Goal: Task Accomplishment & Management: Use online tool/utility

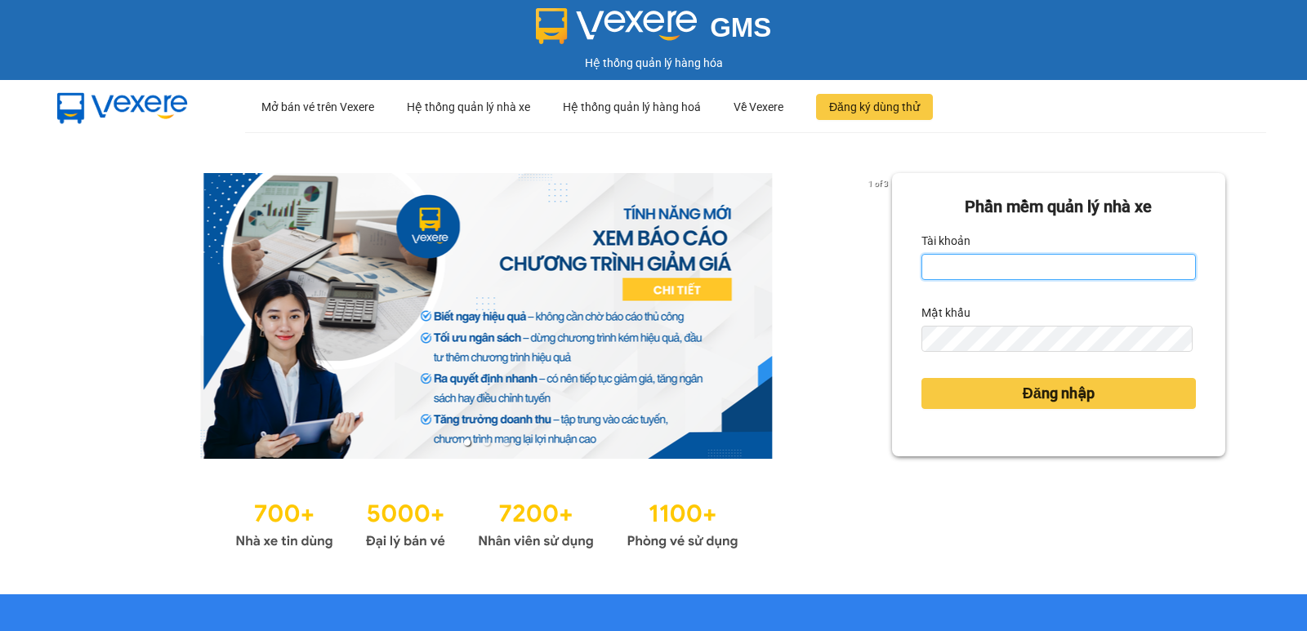
click at [996, 269] on input "Tài khoản" at bounding box center [1058, 267] width 274 height 26
type input "[PERSON_NAME].[PERSON_NAME]"
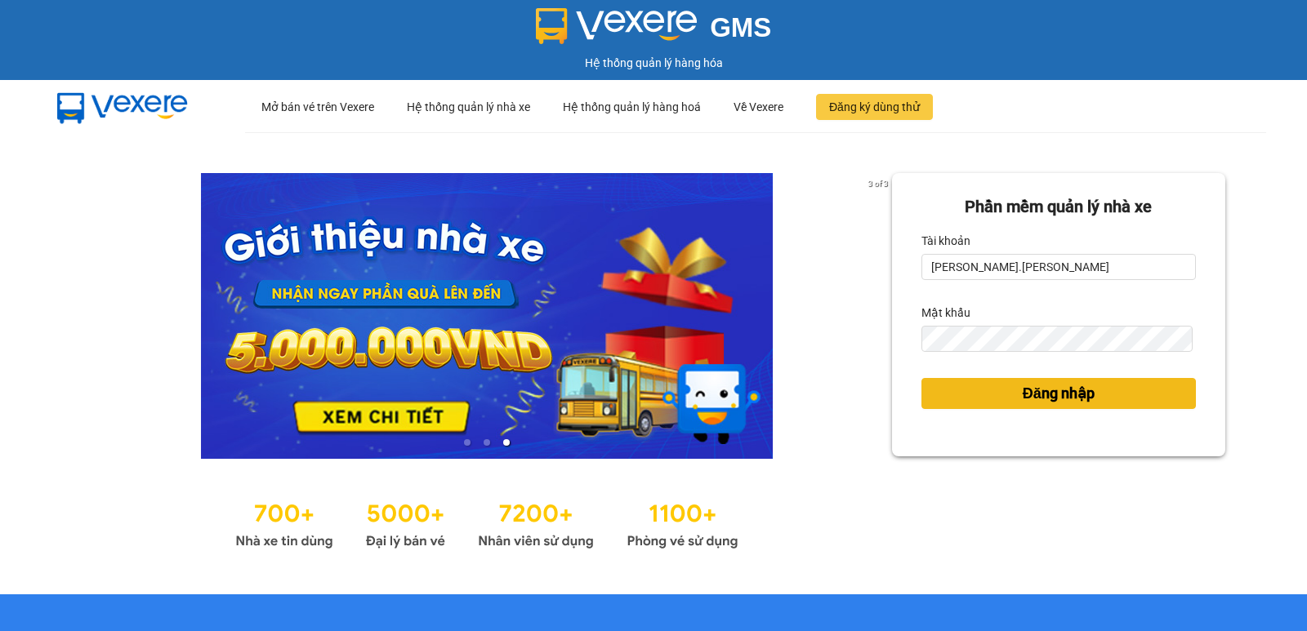
click at [979, 399] on button "Đăng nhập" at bounding box center [1058, 393] width 274 height 31
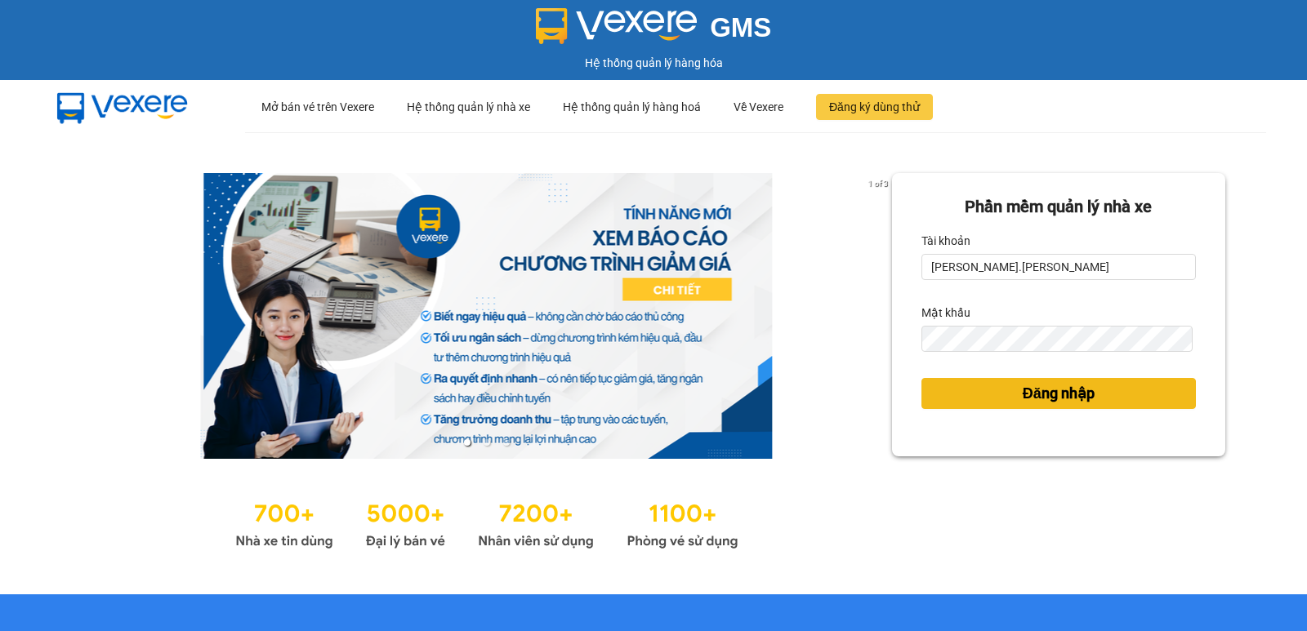
click at [983, 390] on button "Đăng nhập" at bounding box center [1058, 393] width 274 height 31
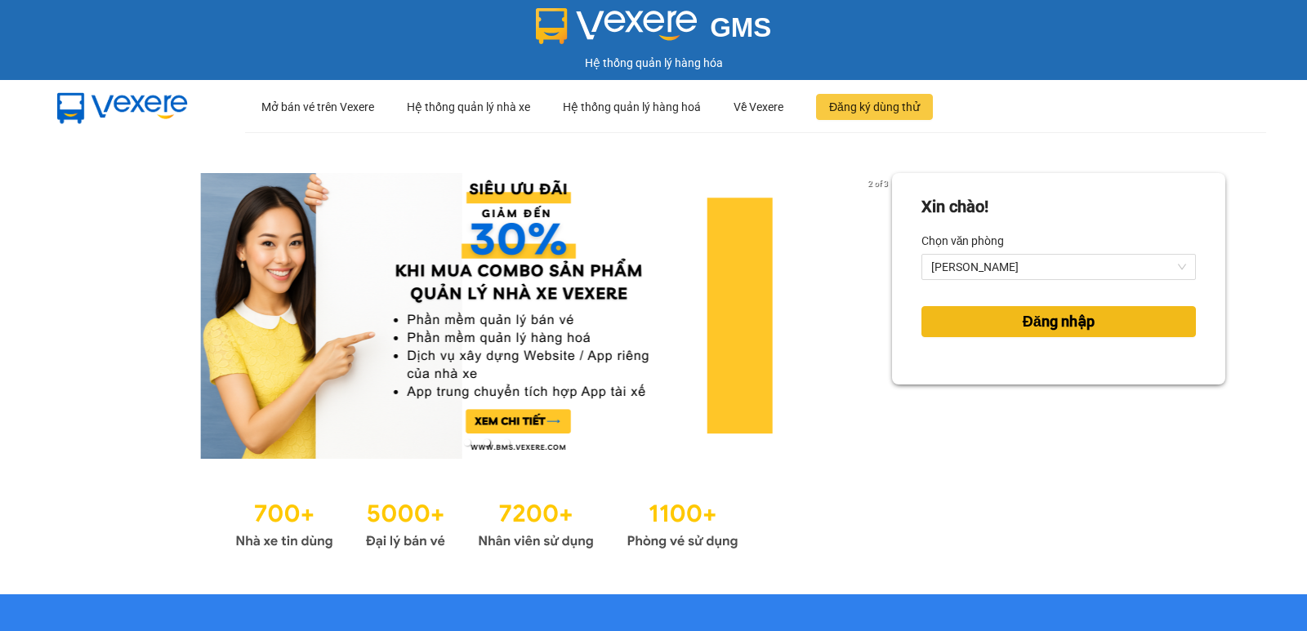
click at [1041, 324] on span "Đăng nhập" at bounding box center [1059, 321] width 72 height 23
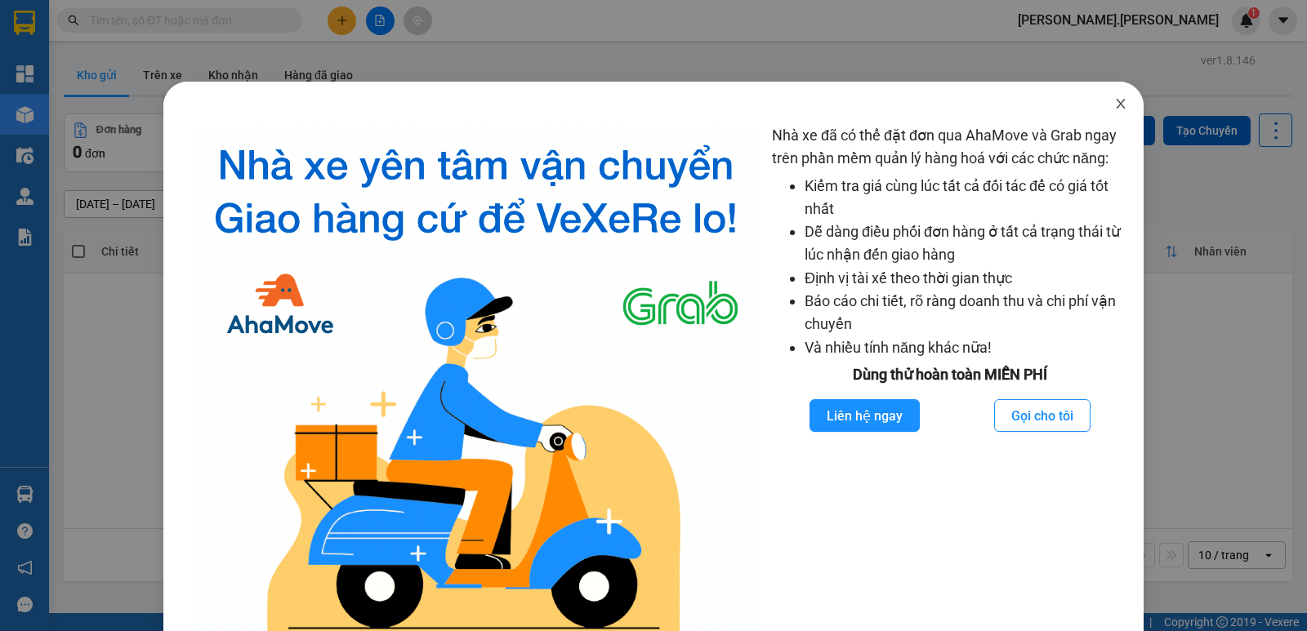
click at [1114, 101] on icon "close" at bounding box center [1120, 103] width 13 height 13
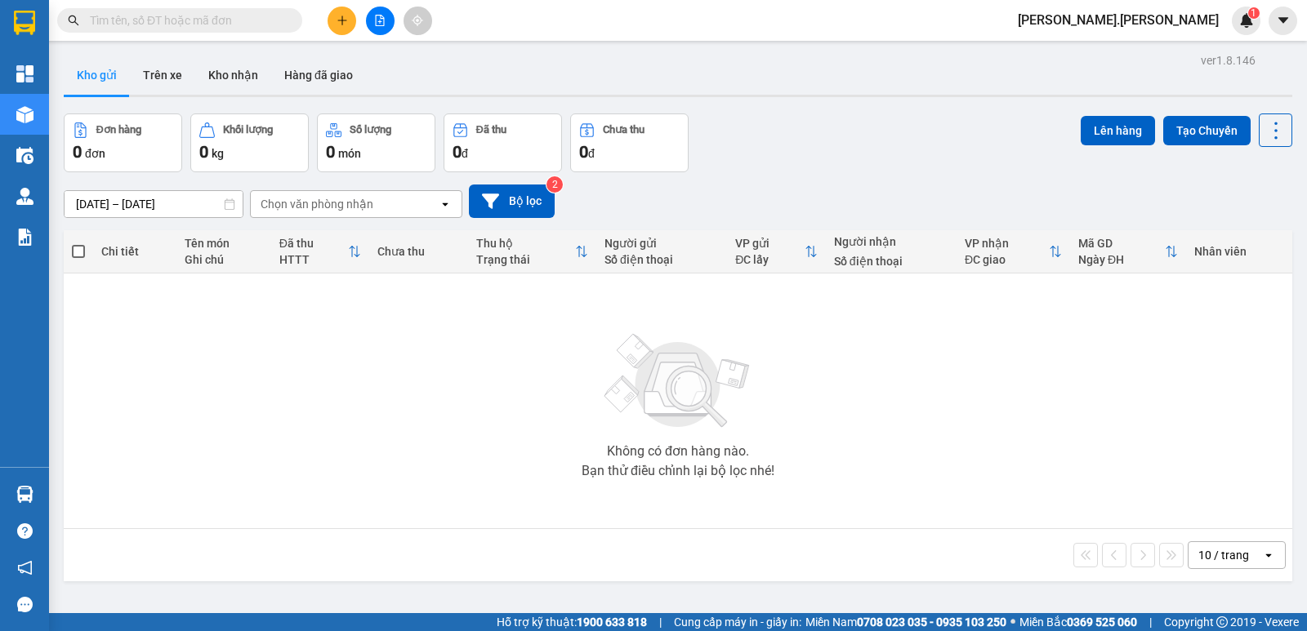
click at [74, 250] on span at bounding box center [78, 251] width 13 height 13
click at [78, 243] on input "checkbox" at bounding box center [78, 243] width 0 height 0
click at [73, 252] on span at bounding box center [78, 251] width 13 height 13
click at [78, 243] on input "checkbox" at bounding box center [78, 243] width 0 height 0
click at [76, 252] on span at bounding box center [78, 251] width 13 height 13
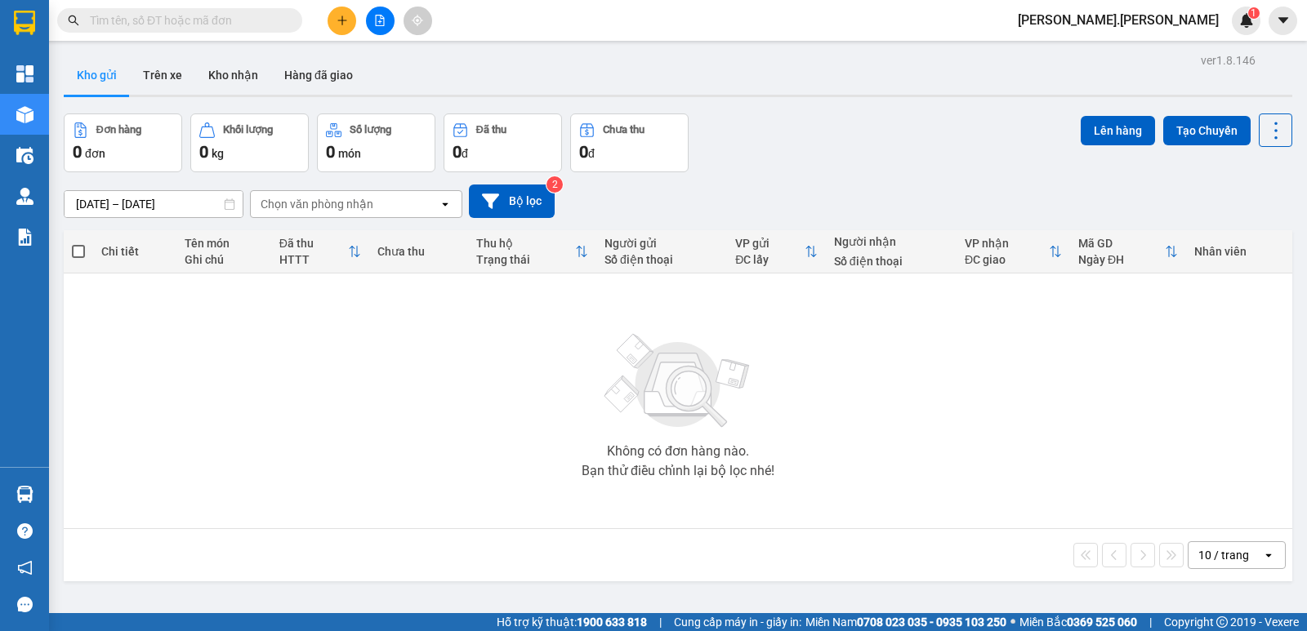
click at [78, 243] on input "checkbox" at bounding box center [78, 243] width 0 height 0
click at [78, 252] on span at bounding box center [78, 251] width 13 height 13
click at [78, 243] on input "checkbox" at bounding box center [78, 243] width 0 height 0
click at [78, 252] on span at bounding box center [78, 251] width 13 height 13
click at [78, 243] on input "checkbox" at bounding box center [78, 243] width 0 height 0
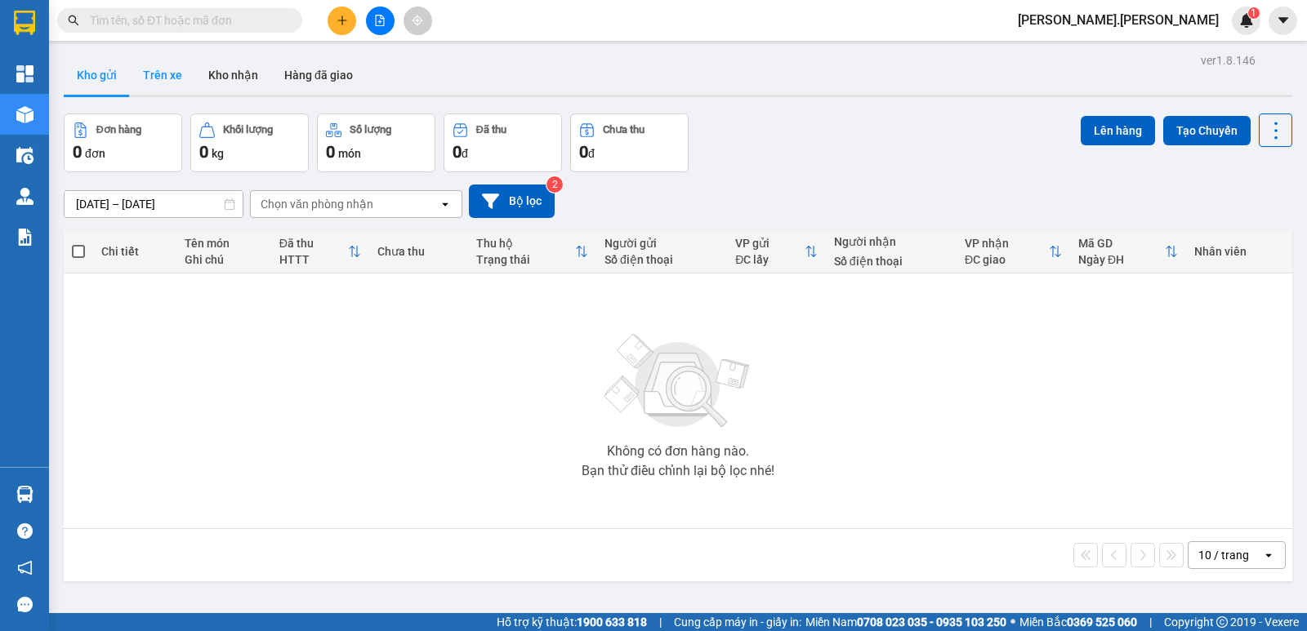
click at [168, 74] on button "Trên xe" at bounding box center [162, 75] width 65 height 39
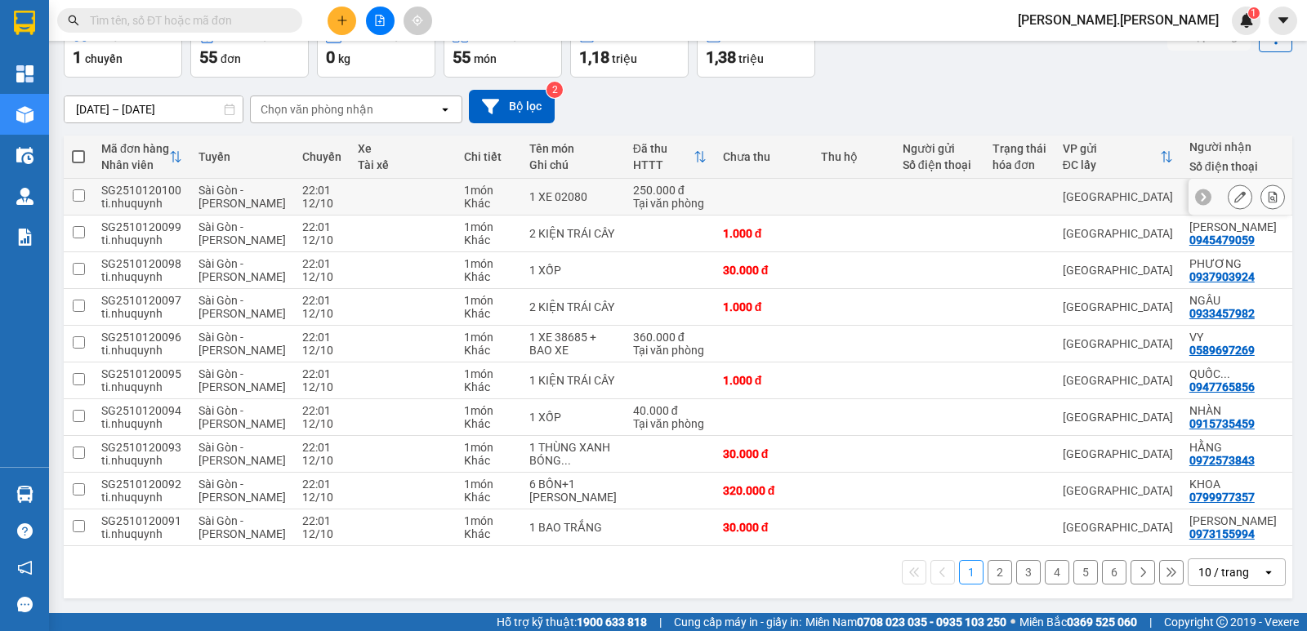
scroll to position [114, 0]
click at [988, 571] on button "2" at bounding box center [1000, 572] width 25 height 25
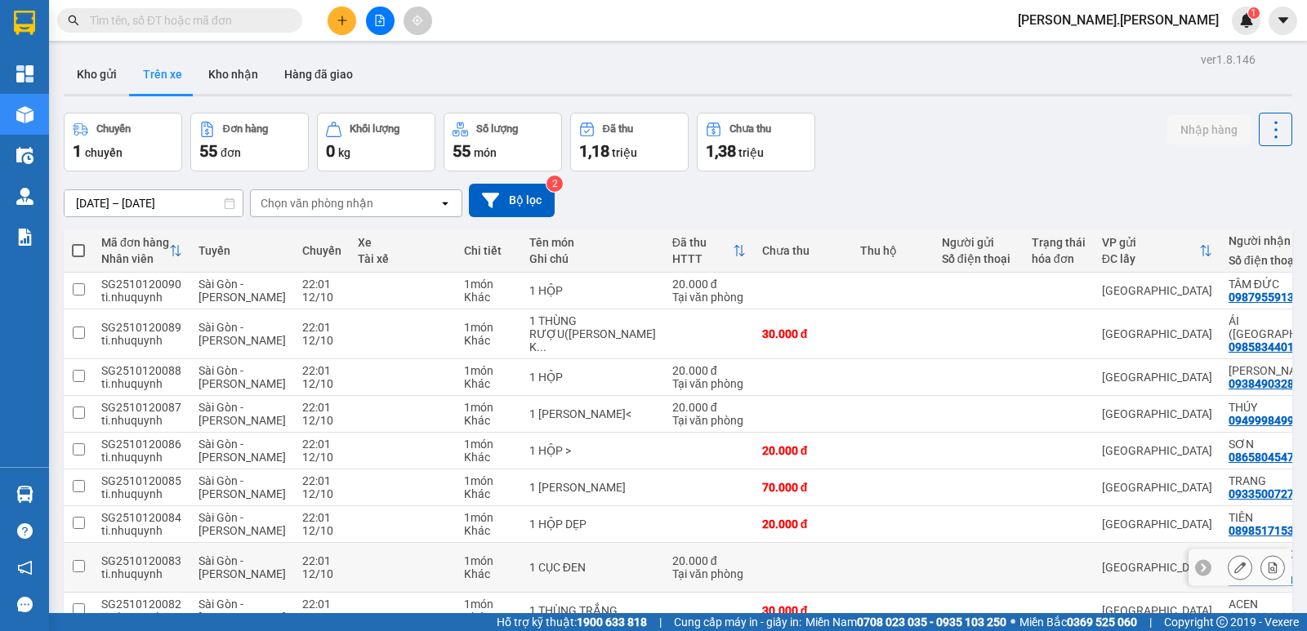
scroll to position [0, 0]
click at [94, 73] on button "Kho gửi" at bounding box center [97, 75] width 66 height 39
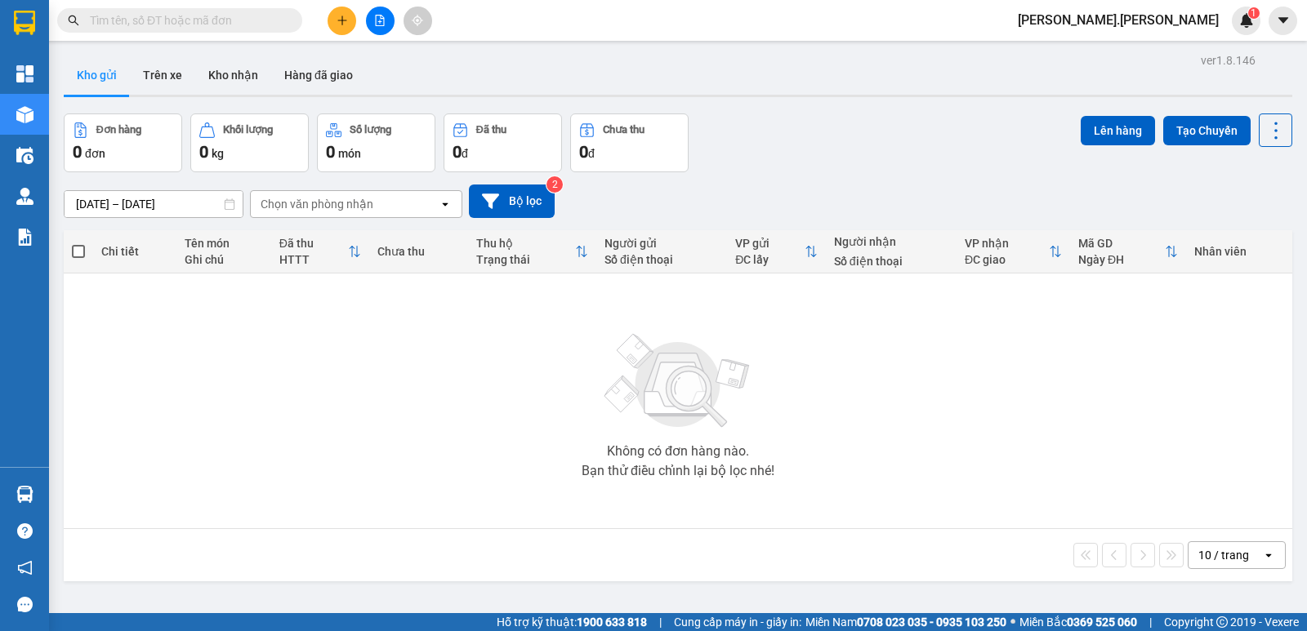
click at [327, 210] on div "Chọn văn phòng nhận" at bounding box center [317, 204] width 113 height 16
click at [307, 243] on span "Phan Rang" at bounding box center [310, 238] width 94 height 16
click at [76, 256] on span at bounding box center [78, 251] width 13 height 13
click at [78, 243] on input "checkbox" at bounding box center [78, 243] width 0 height 0
click at [85, 247] on th at bounding box center [78, 251] width 29 height 43
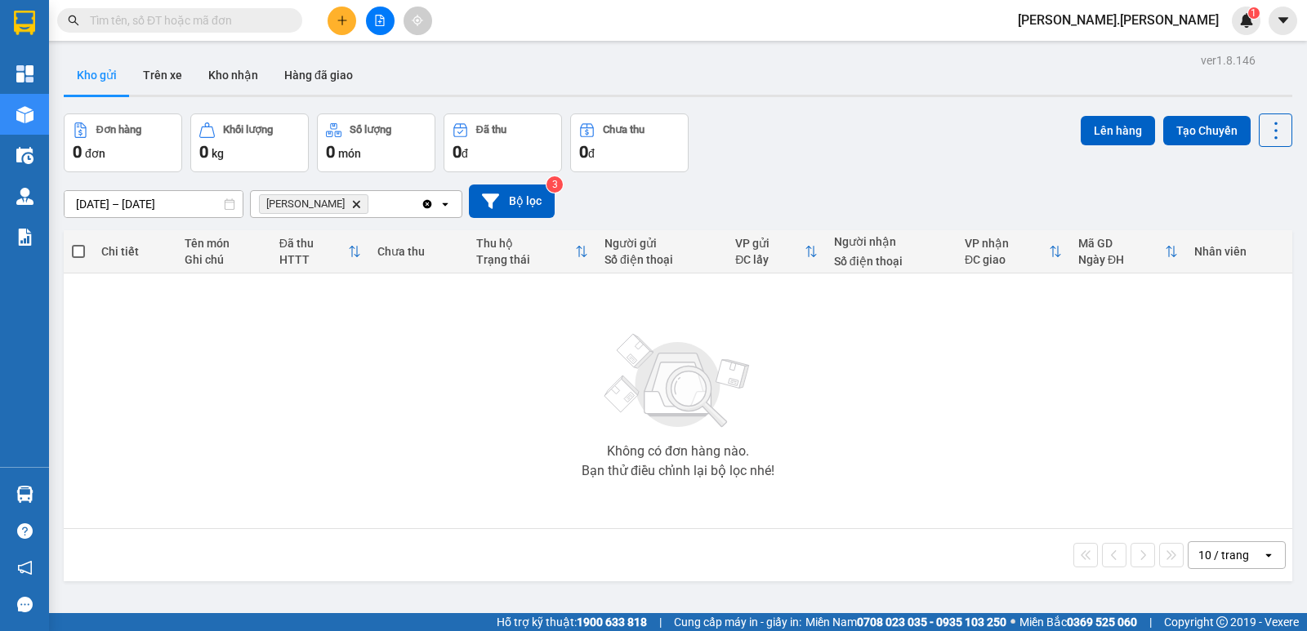
click at [80, 246] on span at bounding box center [78, 251] width 13 height 13
click at [78, 243] on input "checkbox" at bounding box center [78, 243] width 0 height 0
click at [80, 246] on span at bounding box center [78, 251] width 13 height 13
click at [78, 243] on input "checkbox" at bounding box center [78, 243] width 0 height 0
click at [80, 246] on span at bounding box center [78, 251] width 13 height 13
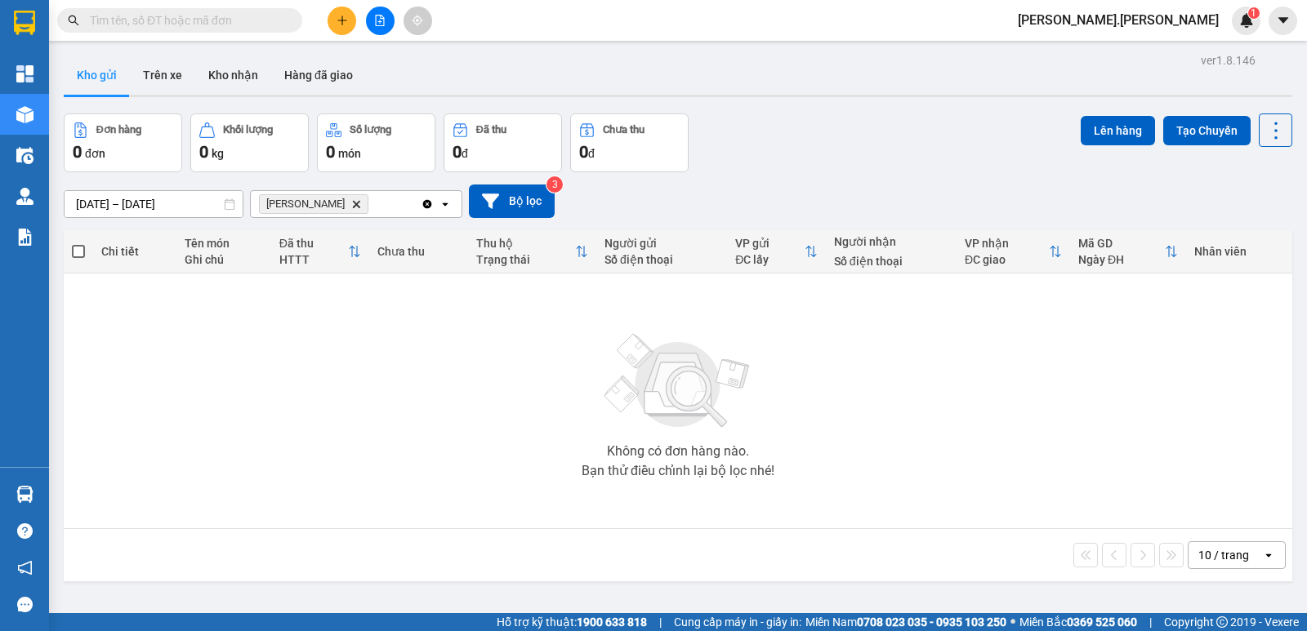
click at [78, 243] on input "checkbox" at bounding box center [78, 243] width 0 height 0
click at [160, 73] on button "Trên xe" at bounding box center [162, 75] width 65 height 39
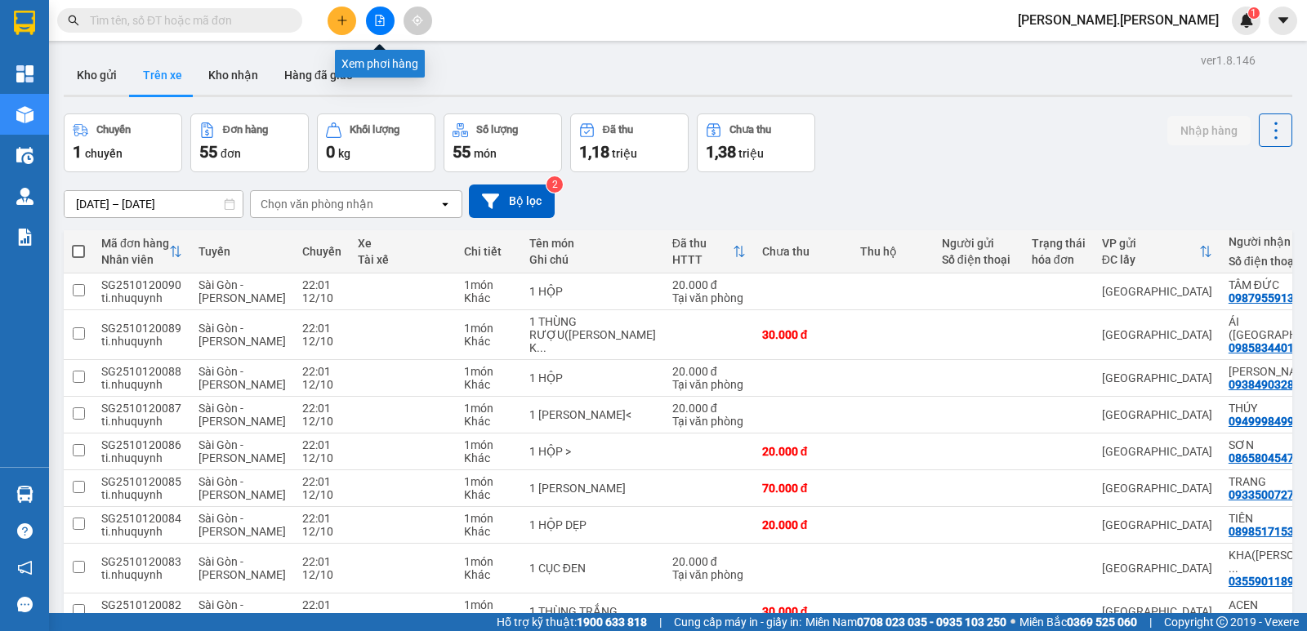
click at [386, 23] on button at bounding box center [380, 21] width 29 height 29
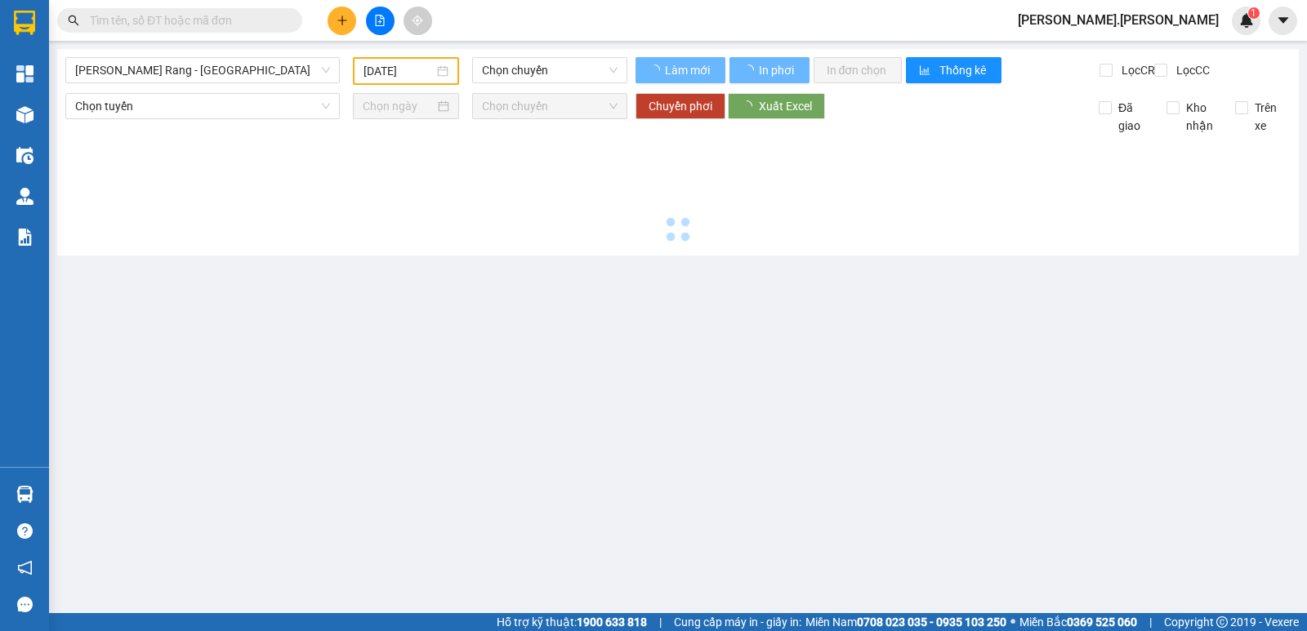
type input "13/10/2025"
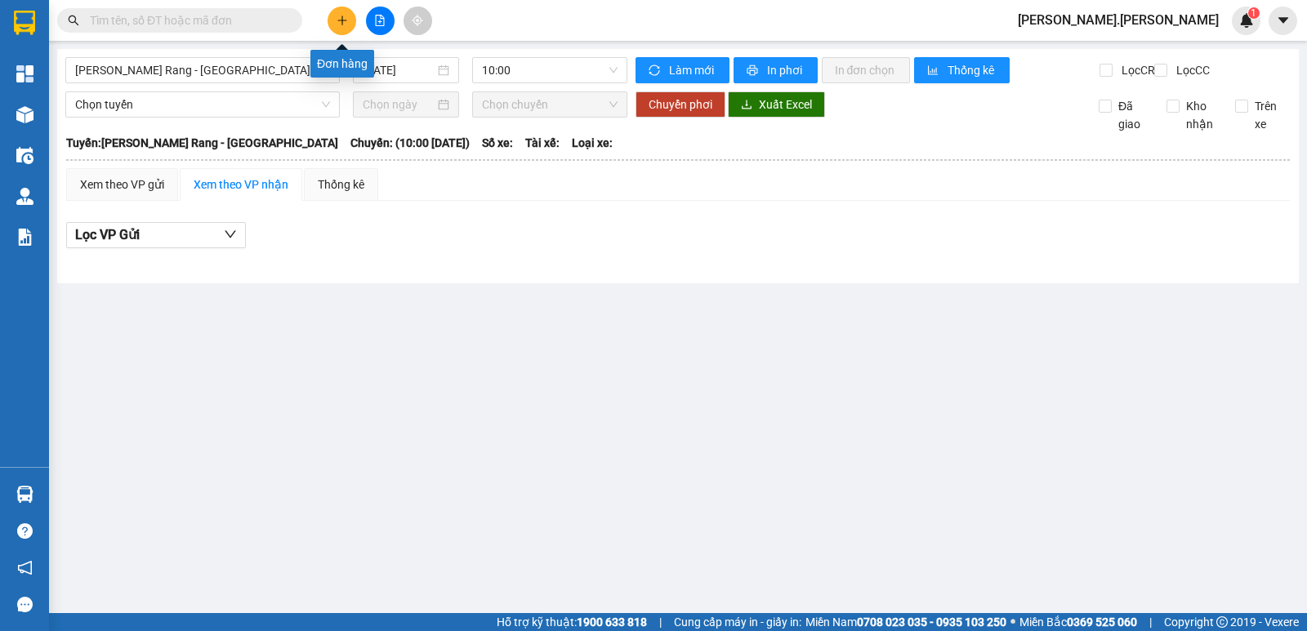
click at [332, 25] on button at bounding box center [342, 21] width 29 height 29
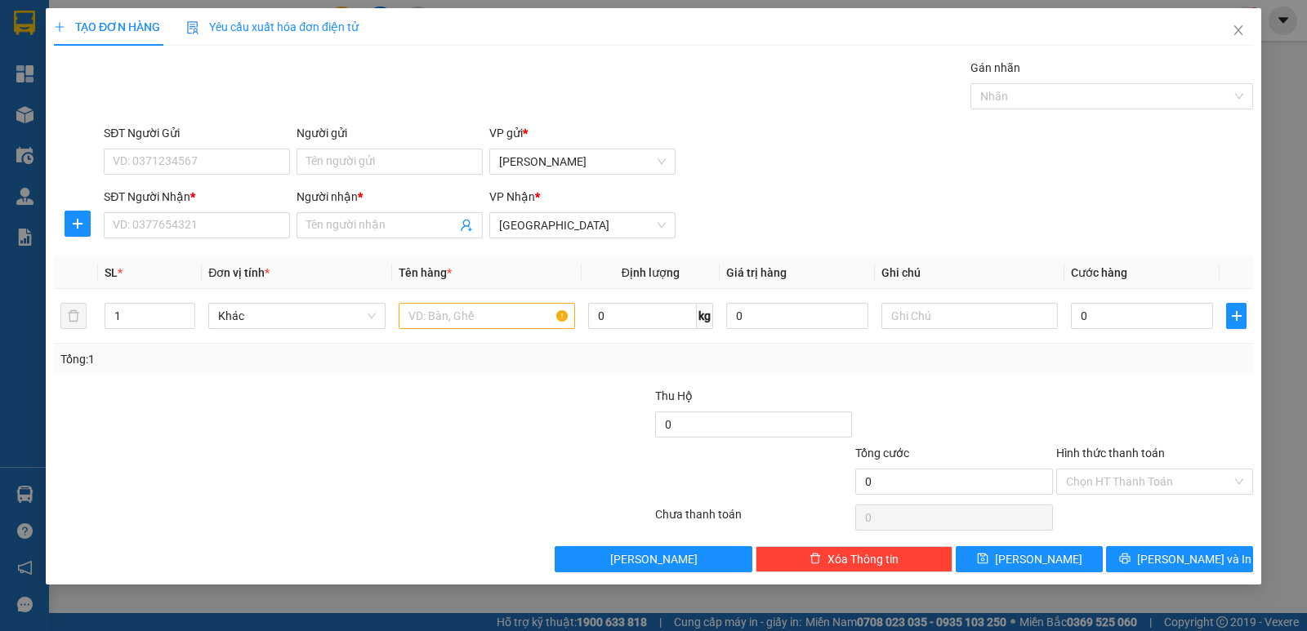
click at [105, 24] on span "TẠO ĐƠN HÀNG" at bounding box center [107, 26] width 106 height 13
click at [60, 21] on icon "plus" at bounding box center [59, 26] width 11 height 11
click at [1241, 30] on icon "close" at bounding box center [1238, 30] width 13 height 13
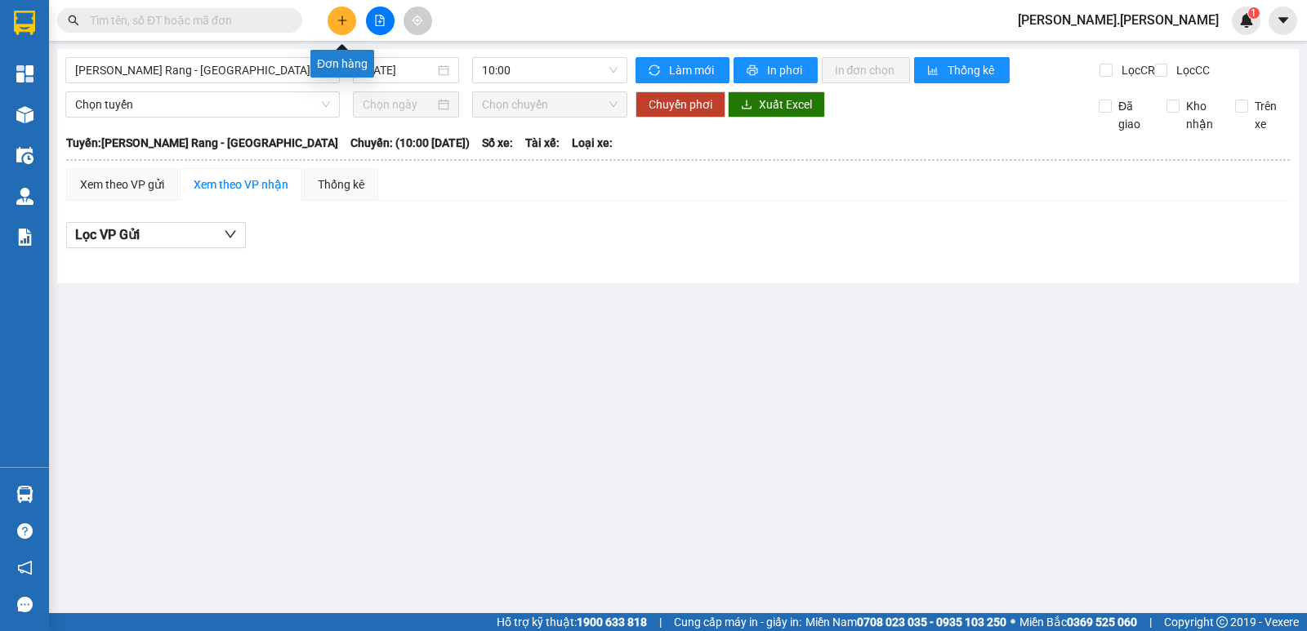
click at [339, 21] on icon "plus" at bounding box center [342, 20] width 11 height 11
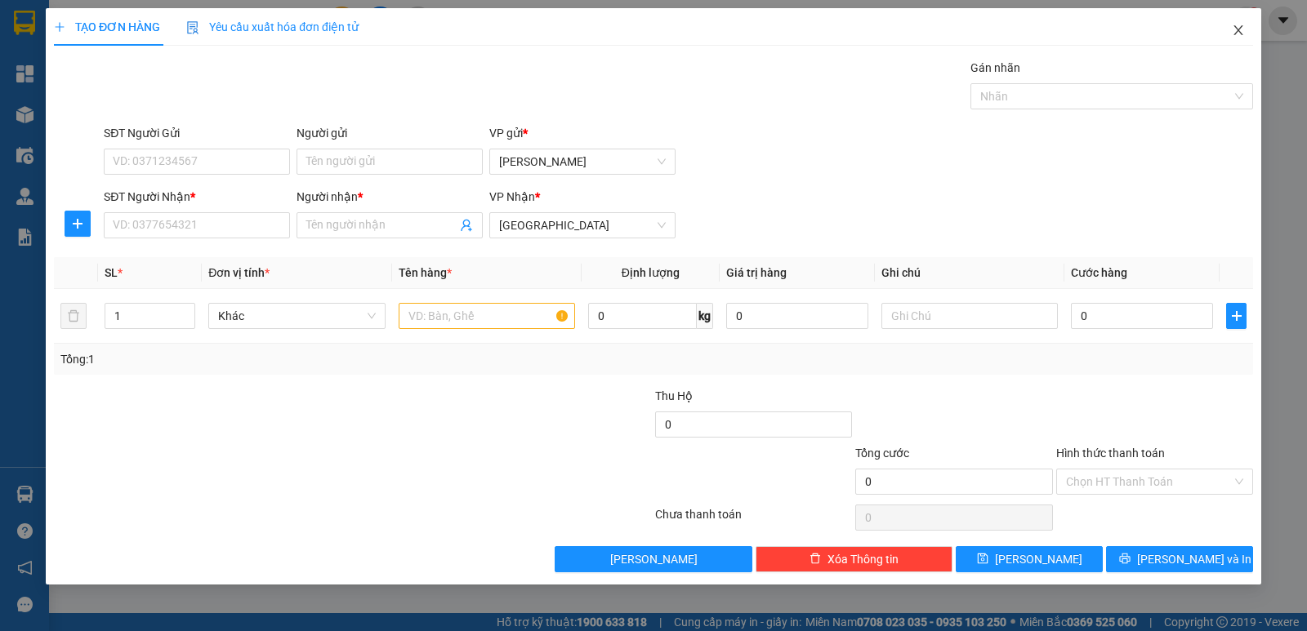
click at [1240, 24] on span "Close" at bounding box center [1238, 31] width 46 height 46
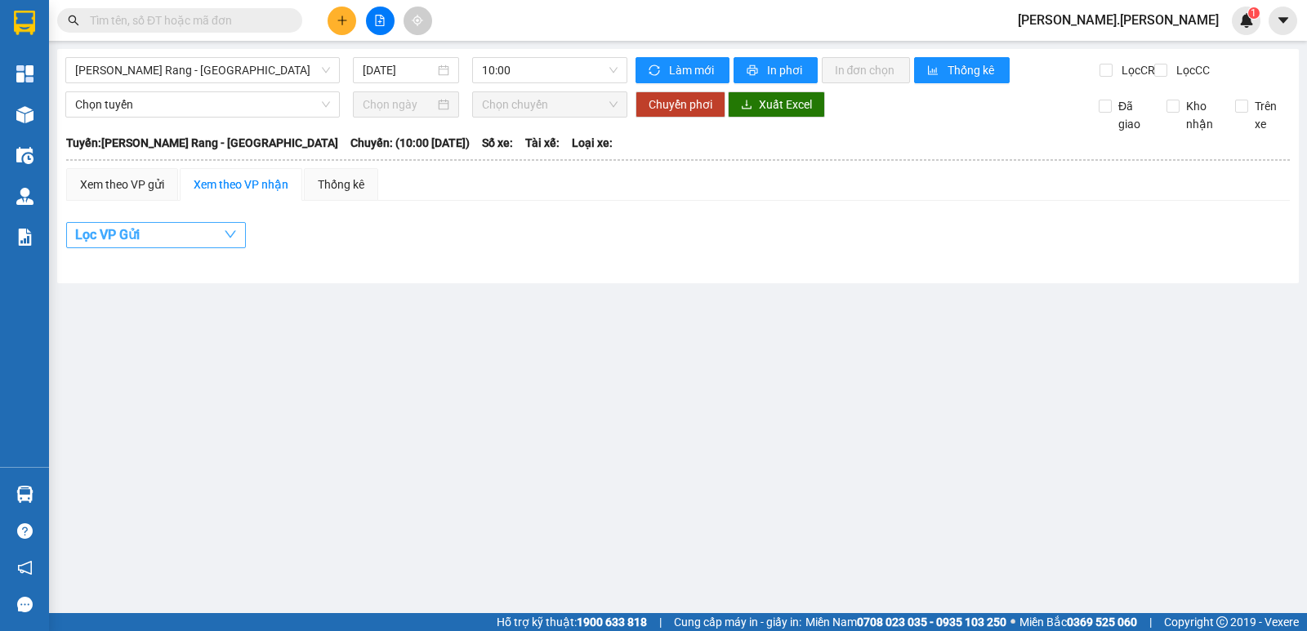
click at [220, 247] on button "Lọc VP Gửi" at bounding box center [156, 235] width 180 height 26
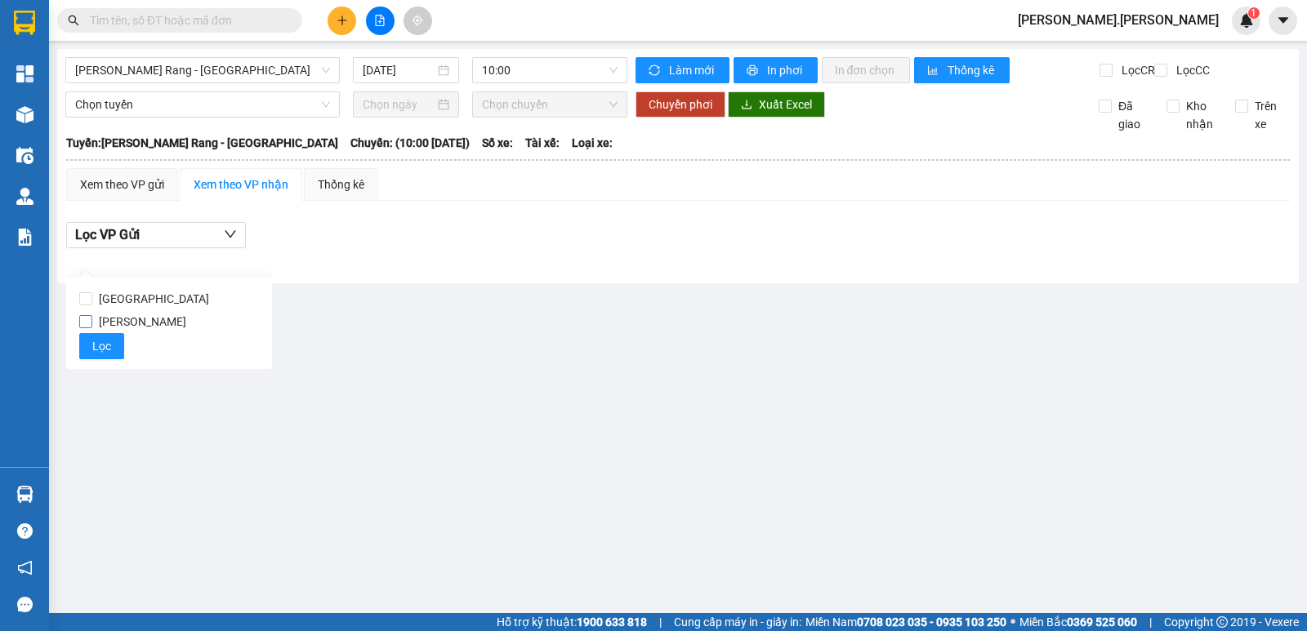
click at [89, 319] on input "Phan Rang" at bounding box center [85, 321] width 13 height 13
checkbox input "true"
click at [100, 352] on span "Lọc" at bounding box center [101, 346] width 19 height 18
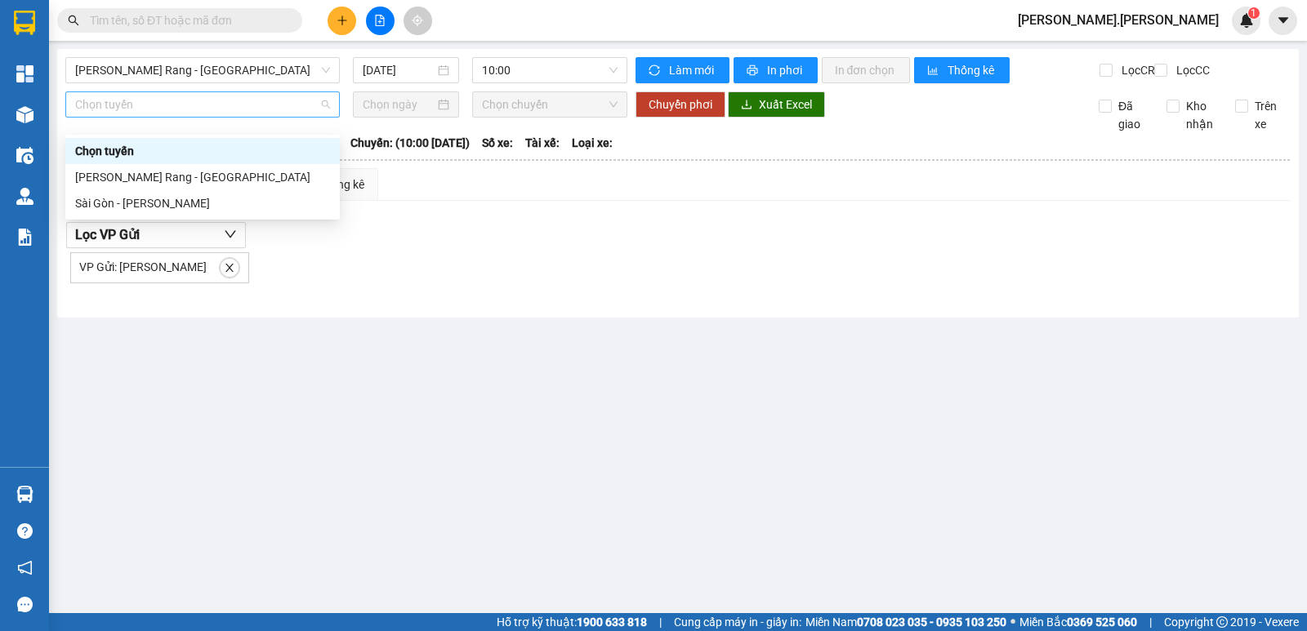
click at [328, 117] on span "Chọn tuyến" at bounding box center [202, 104] width 255 height 25
click at [217, 184] on div "Phan Rang - Sài Gòn" at bounding box center [202, 177] width 255 height 18
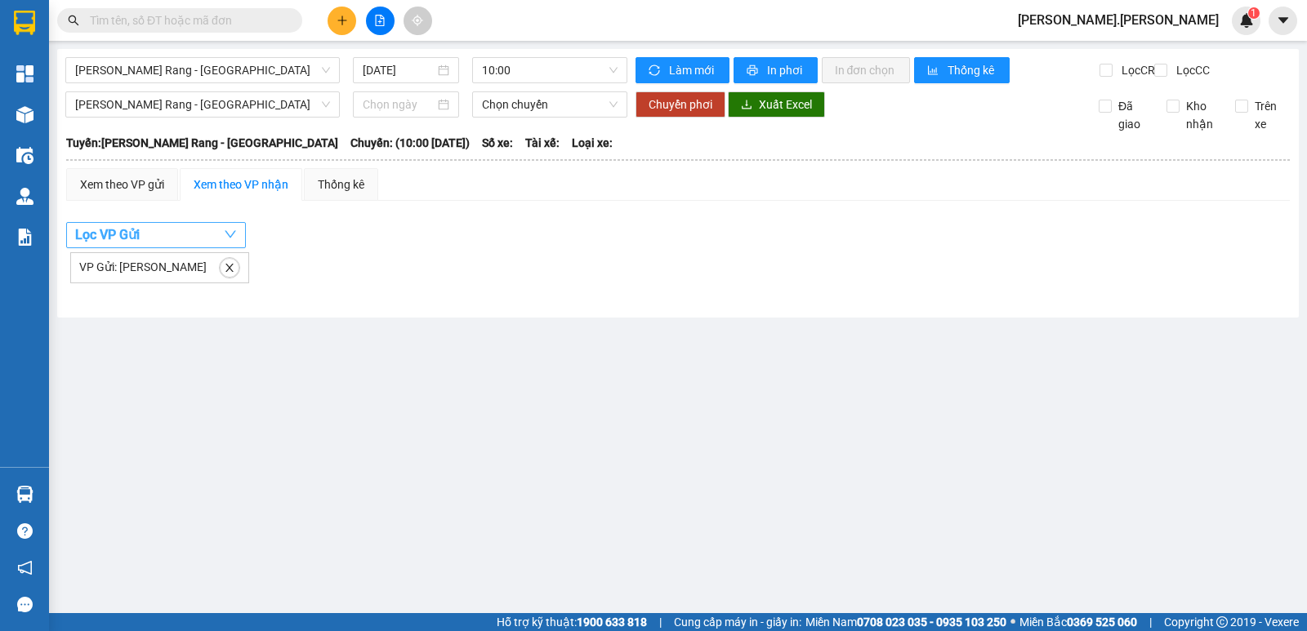
click at [225, 241] on icon "down" at bounding box center [230, 234] width 13 height 13
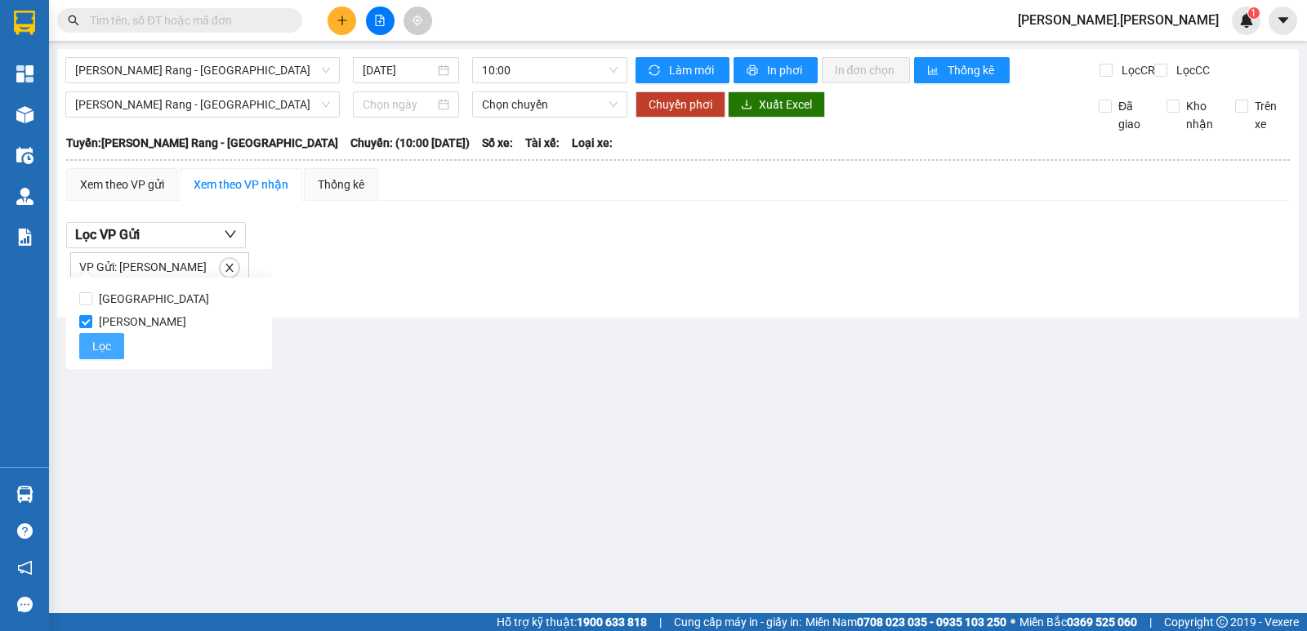
click at [102, 337] on button "Lọc" at bounding box center [101, 346] width 45 height 26
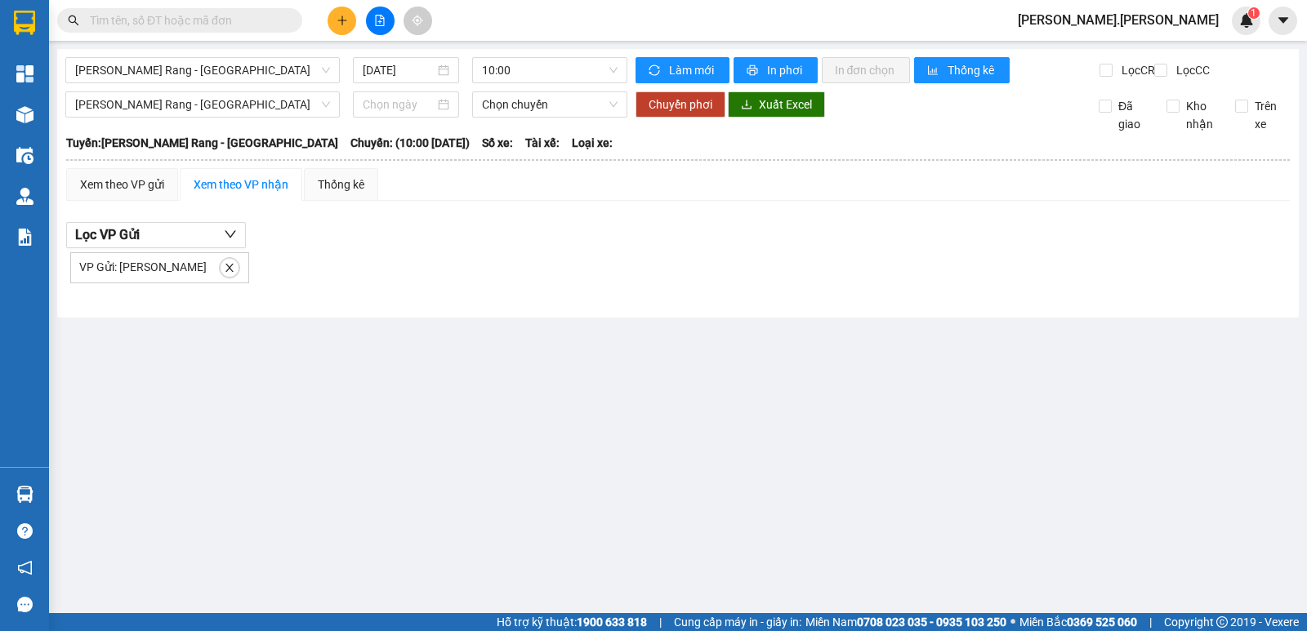
click at [168, 24] on input "text" at bounding box center [186, 20] width 193 height 18
type input "0"
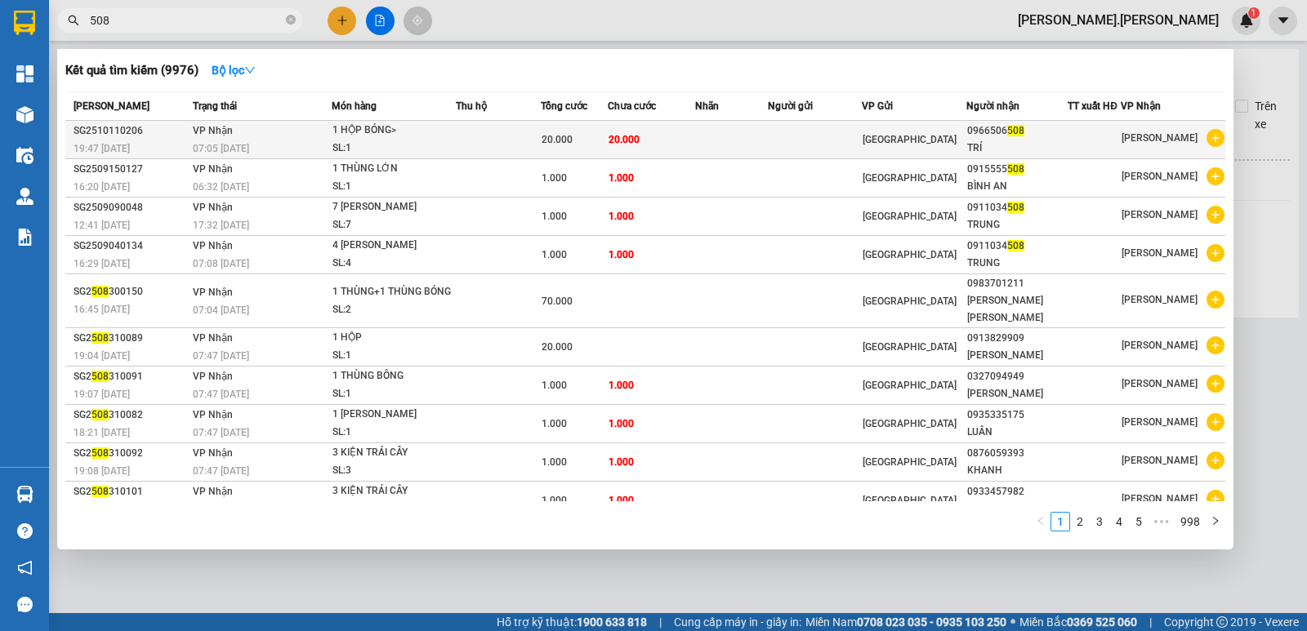
type input "508"
click at [555, 141] on span "20.000" at bounding box center [557, 139] width 31 height 11
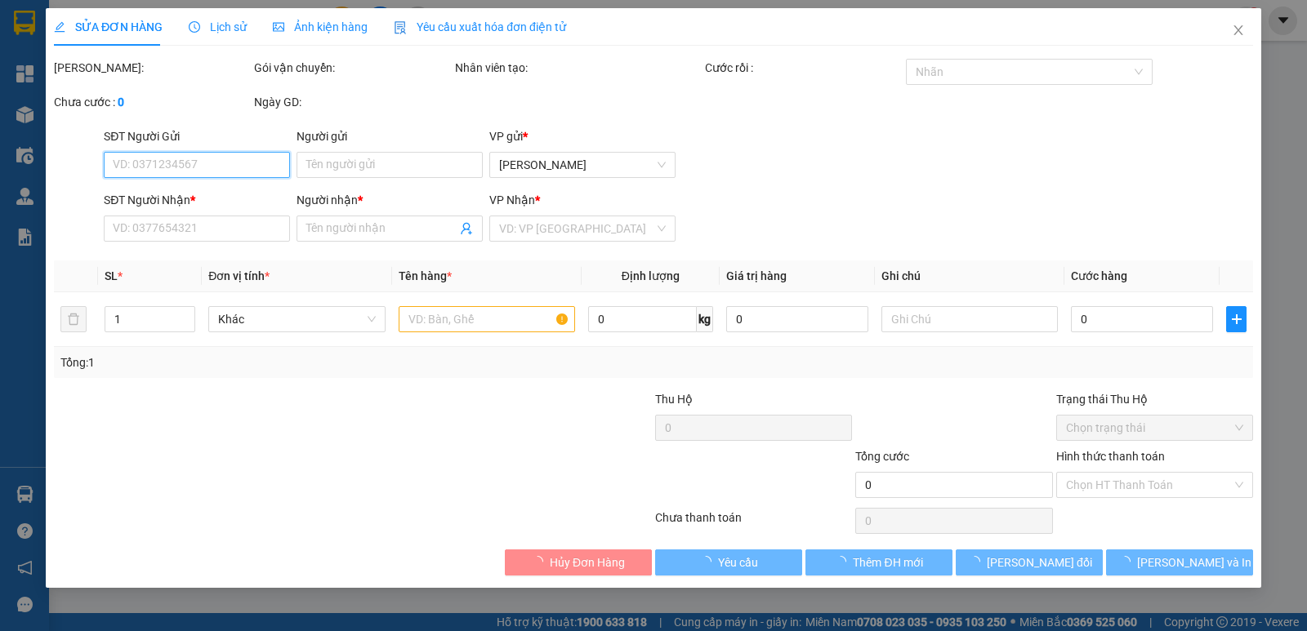
type input "0966506508"
type input "TRÍ"
type input "20.000"
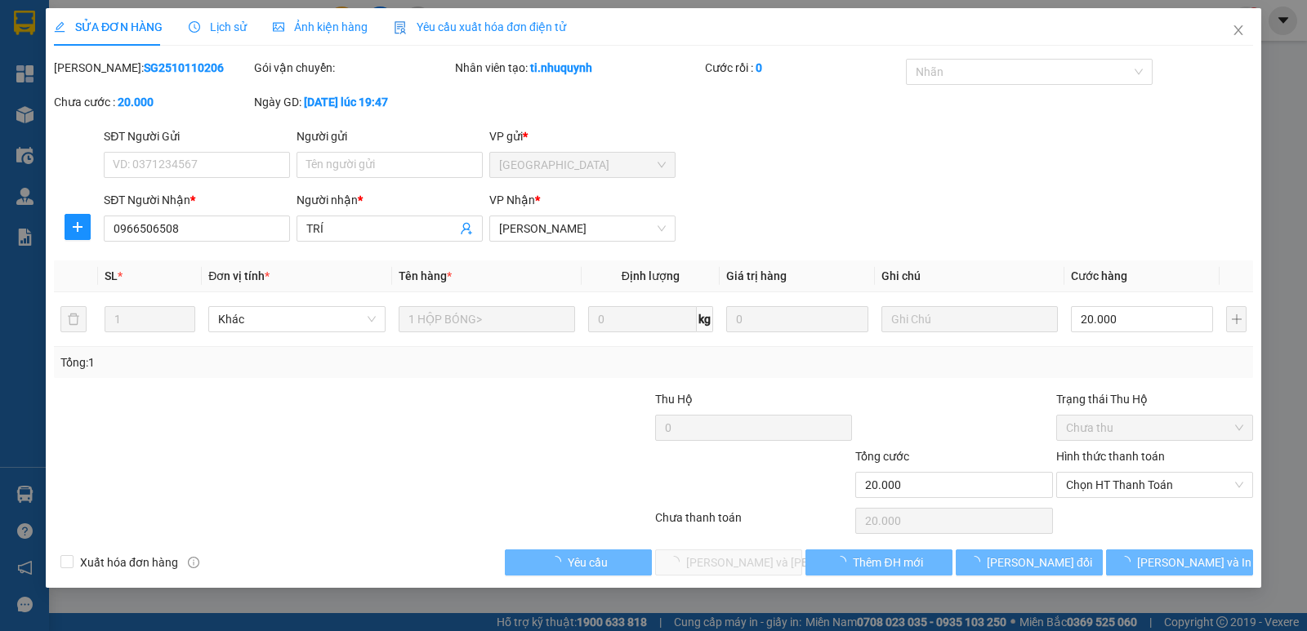
click at [1126, 452] on label "Hình thức thanh toán" at bounding box center [1110, 456] width 109 height 13
click at [1126, 473] on input "Hình thức thanh toán" at bounding box center [1149, 485] width 166 height 25
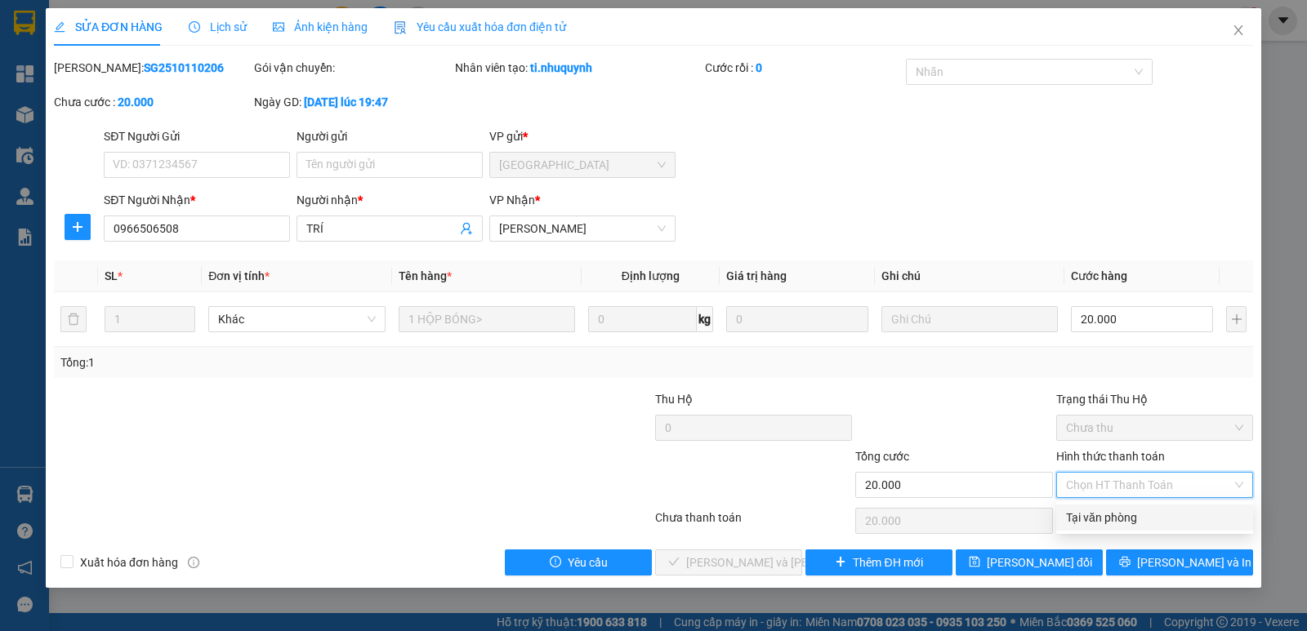
click at [1104, 521] on div "Tại văn phòng" at bounding box center [1154, 518] width 177 height 18
type input "0"
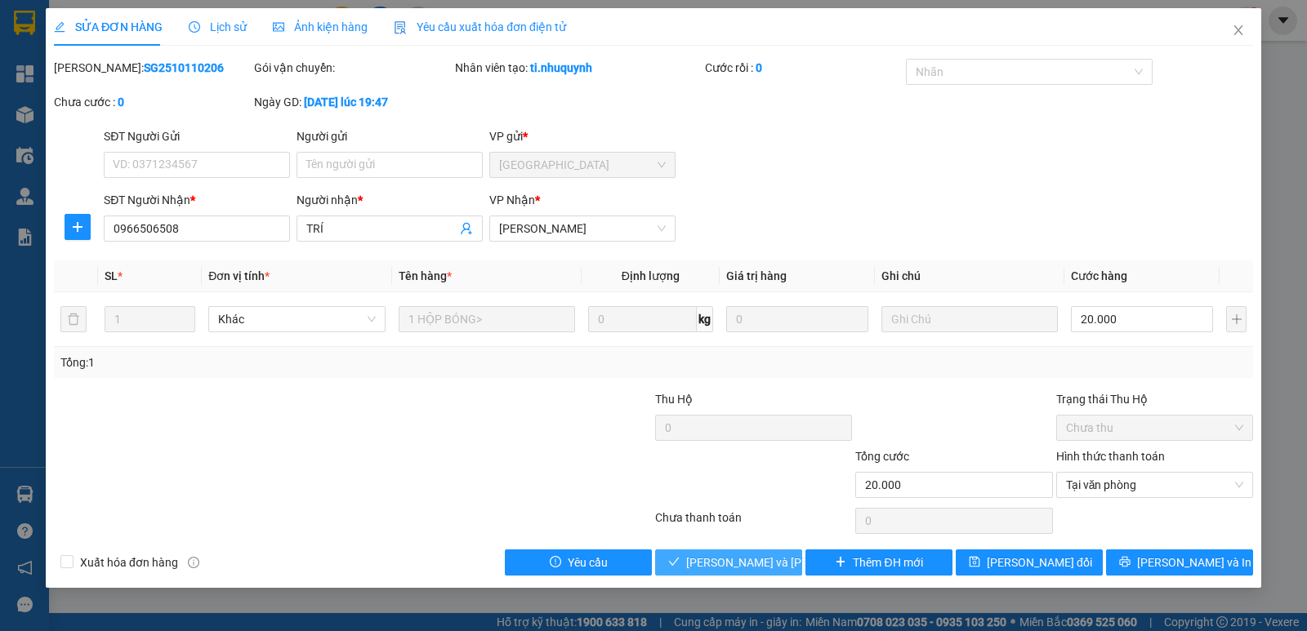
click at [725, 564] on span "Lưu và Giao hàng" at bounding box center [796, 563] width 221 height 18
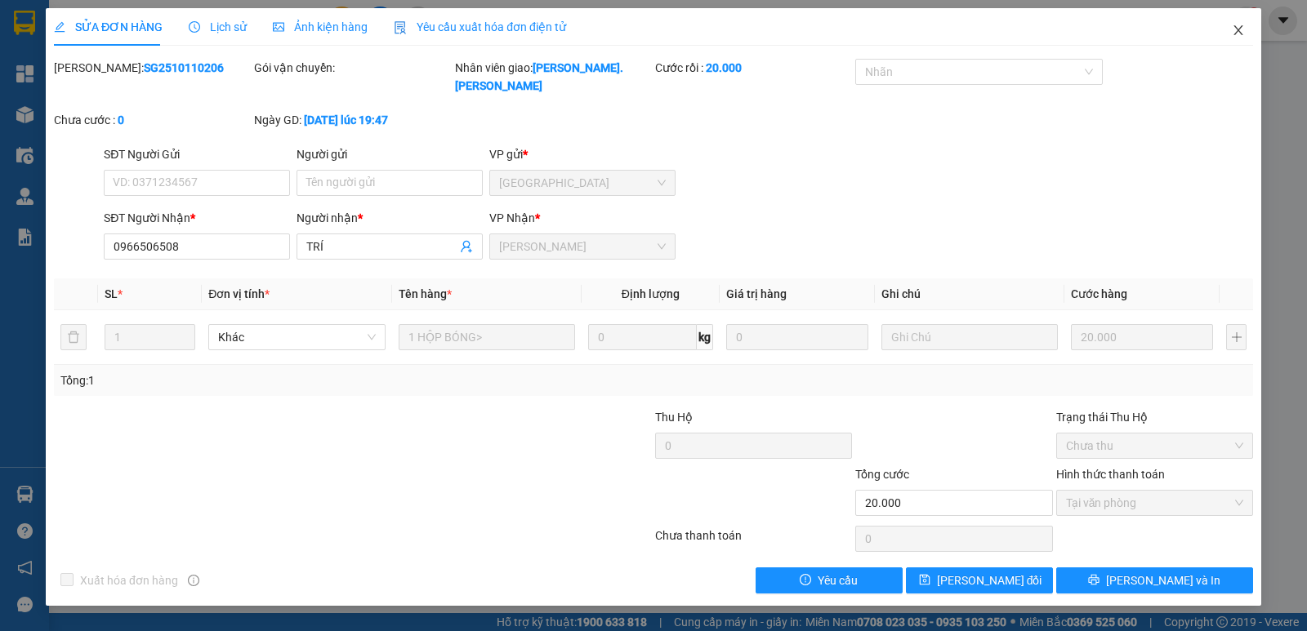
click at [1238, 30] on icon "close" at bounding box center [1237, 30] width 9 height 10
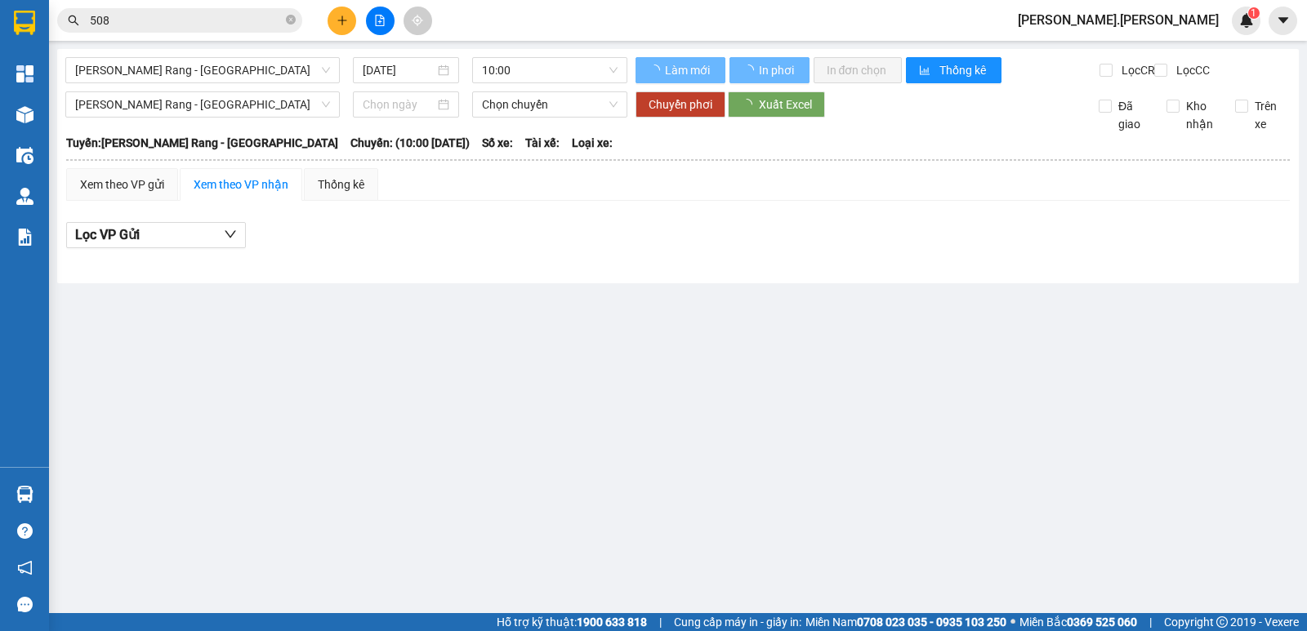
click at [1208, 19] on span "dung.nhuquynh" at bounding box center [1118, 20] width 227 height 20
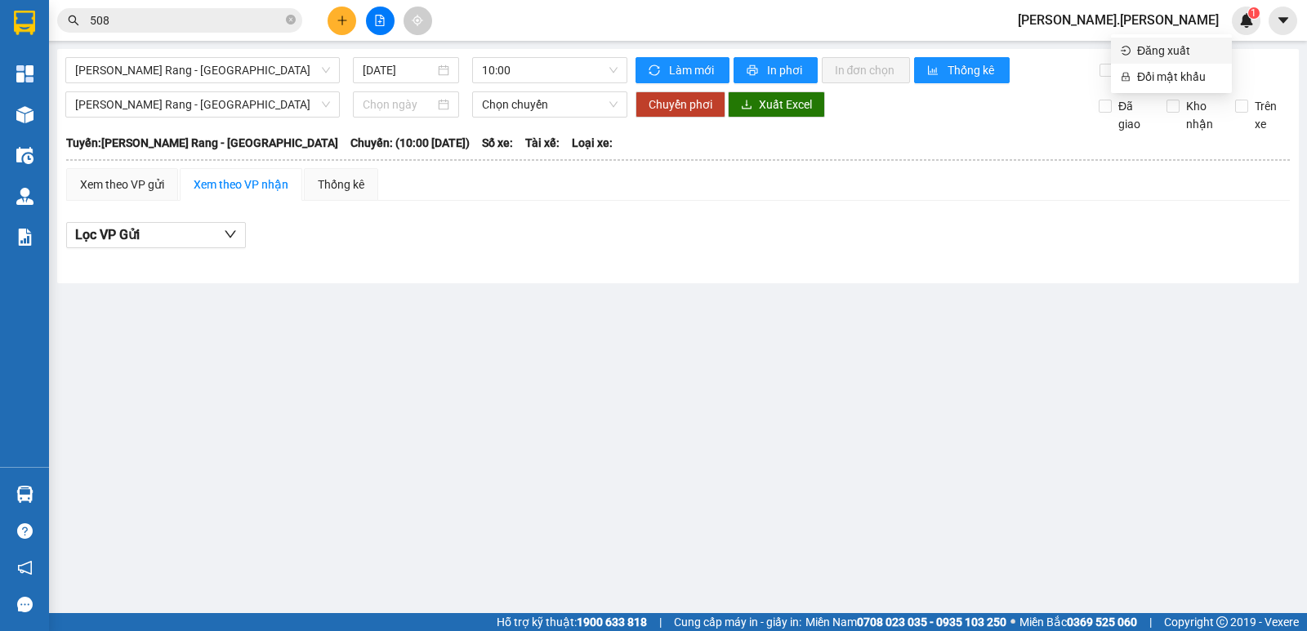
click at [1188, 47] on span "Đăng xuất" at bounding box center [1179, 51] width 85 height 18
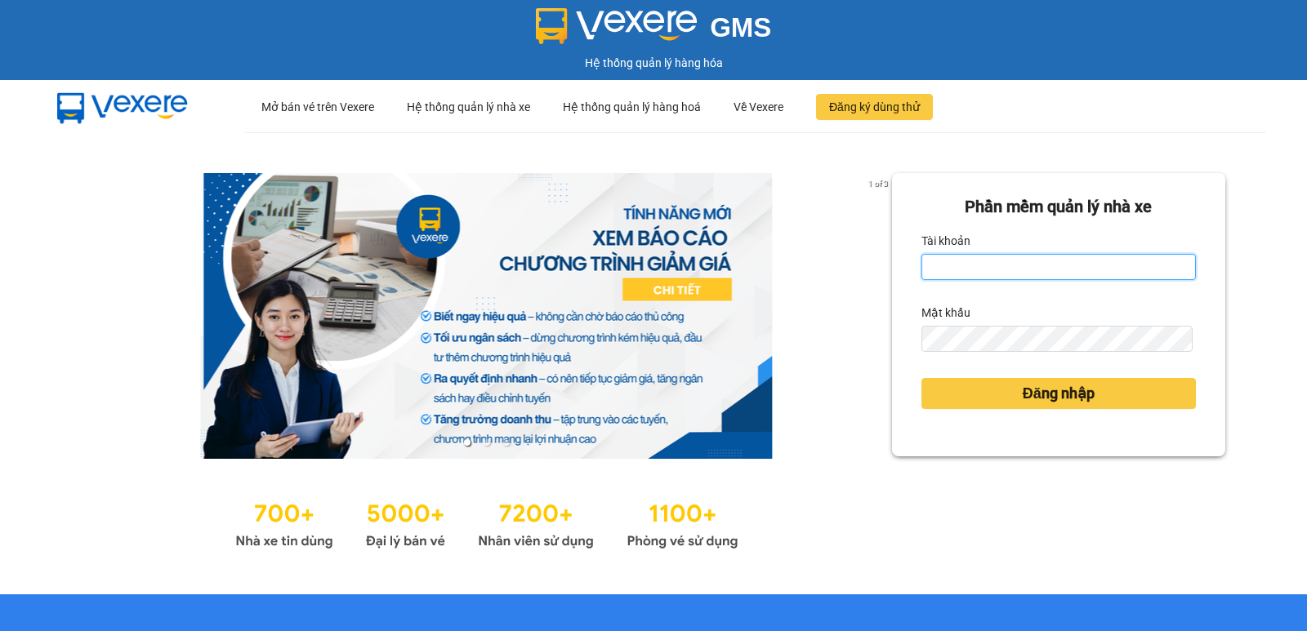
click at [1056, 266] on input "Tài khoản" at bounding box center [1058, 267] width 274 height 26
type input "[PERSON_NAME].[PERSON_NAME]"
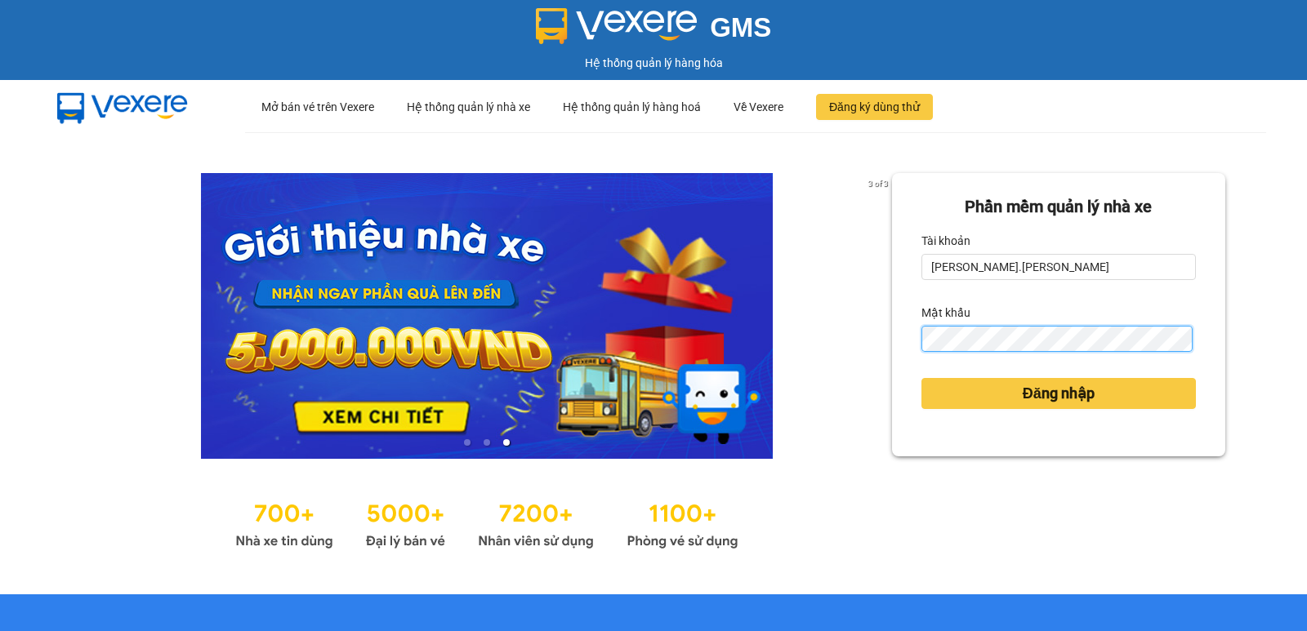
click at [921, 378] on button "Đăng nhập" at bounding box center [1058, 393] width 274 height 31
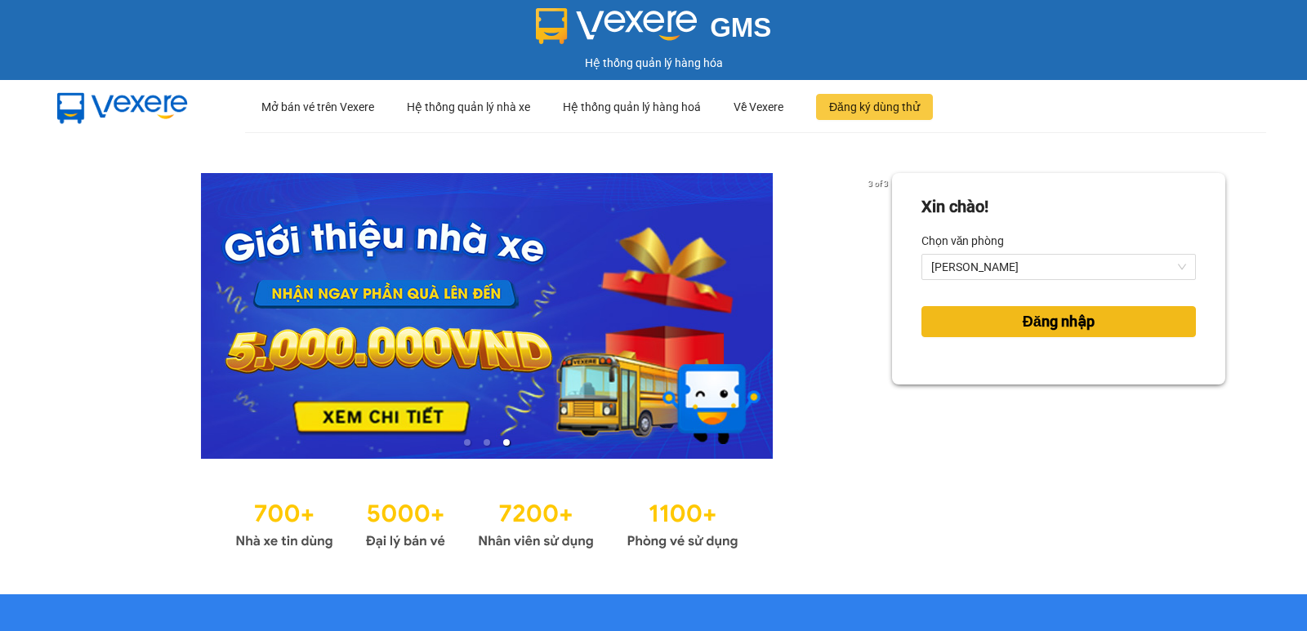
click at [991, 326] on button "Đăng nhập" at bounding box center [1058, 321] width 274 height 31
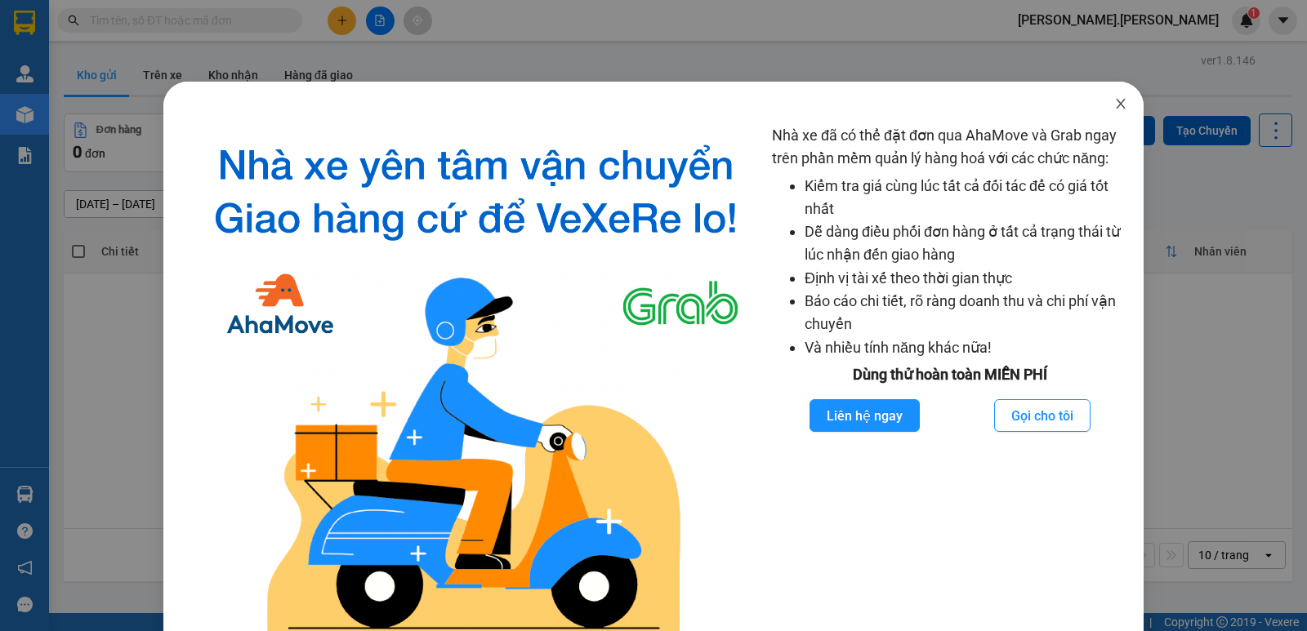
click at [1116, 97] on span "Close" at bounding box center [1121, 105] width 46 height 46
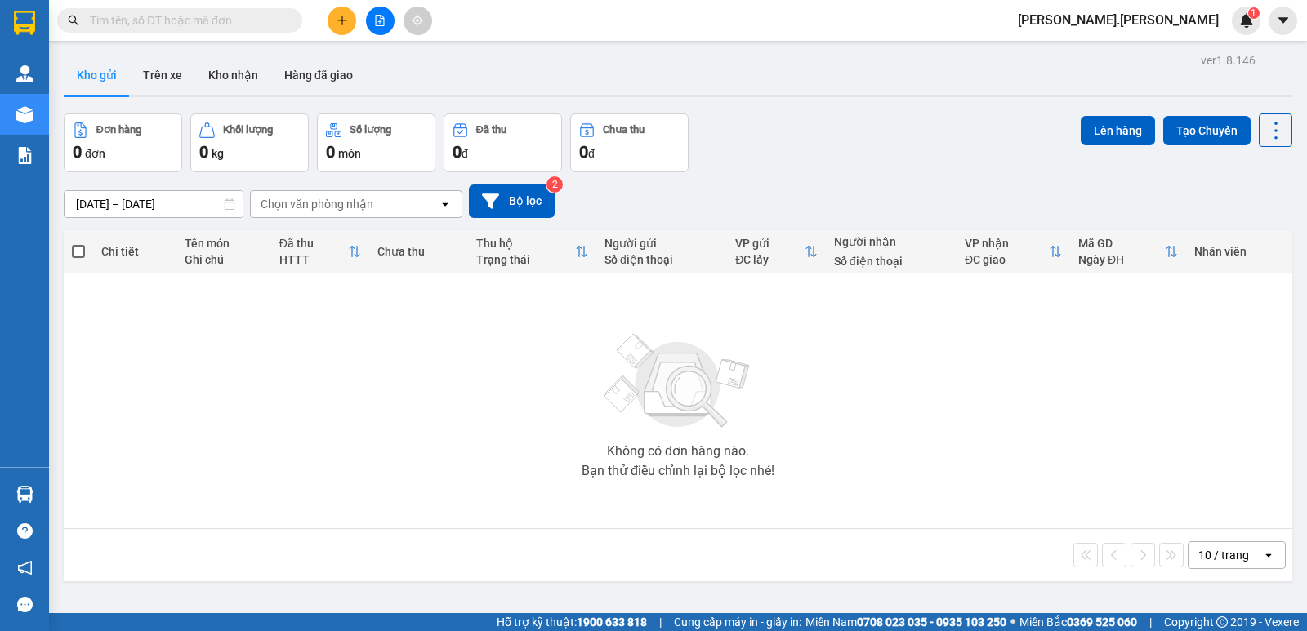
click at [134, 20] on input "text" at bounding box center [186, 20] width 193 height 18
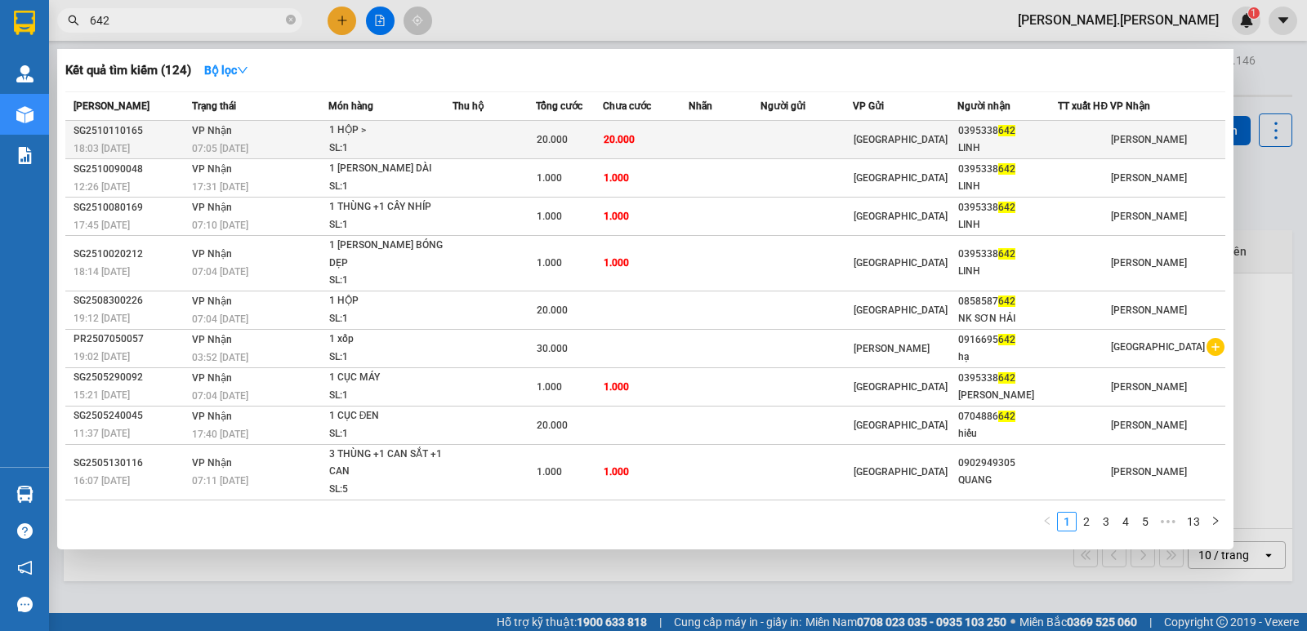
type input "642"
click at [484, 139] on td at bounding box center [495, 140] width 84 height 38
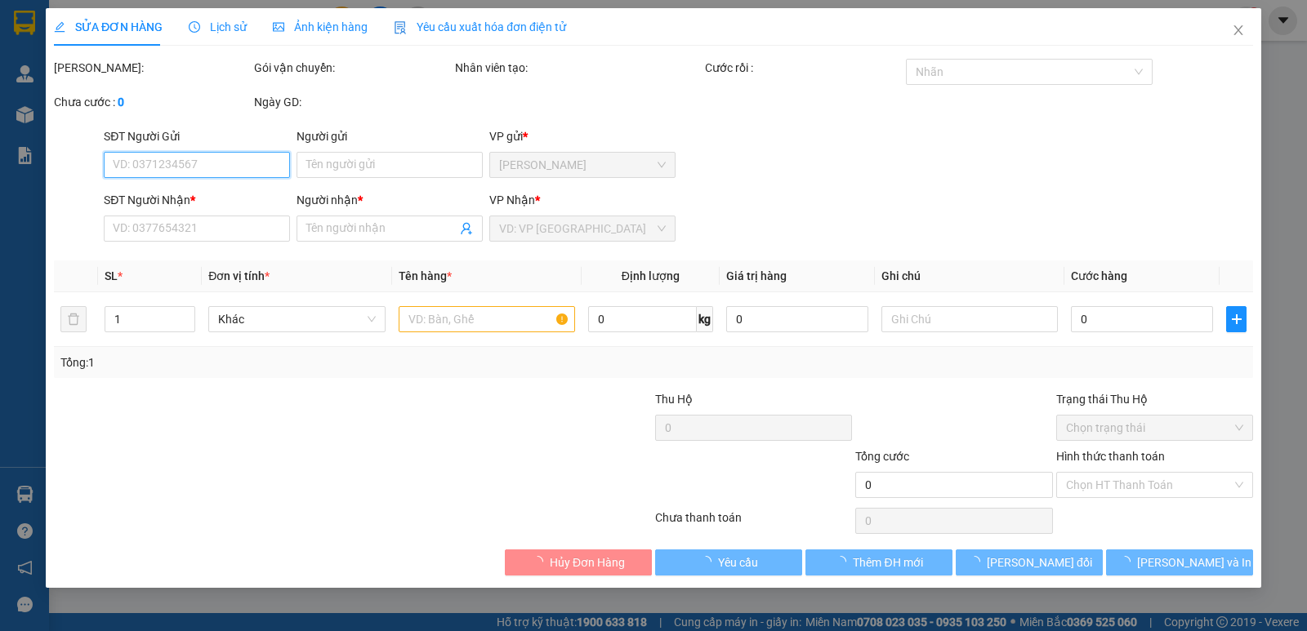
type input "0395338642"
type input "LINH"
type input "20.000"
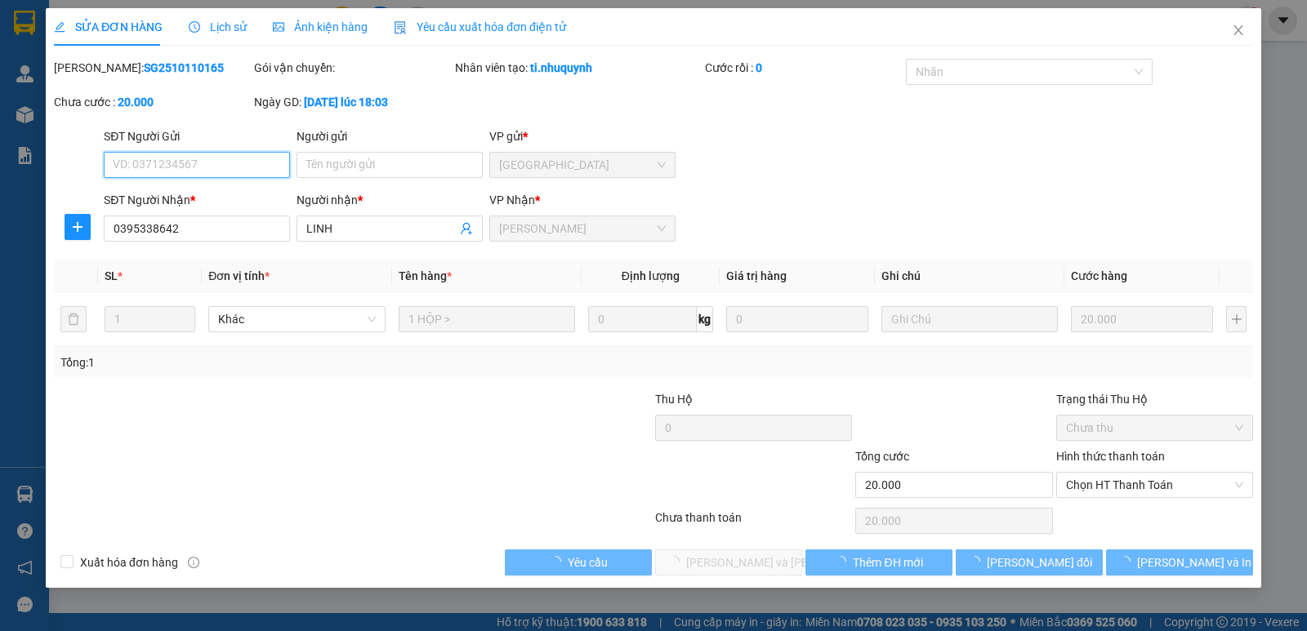
click at [1124, 491] on span "Chọn HT Thanh Toán" at bounding box center [1154, 485] width 177 height 25
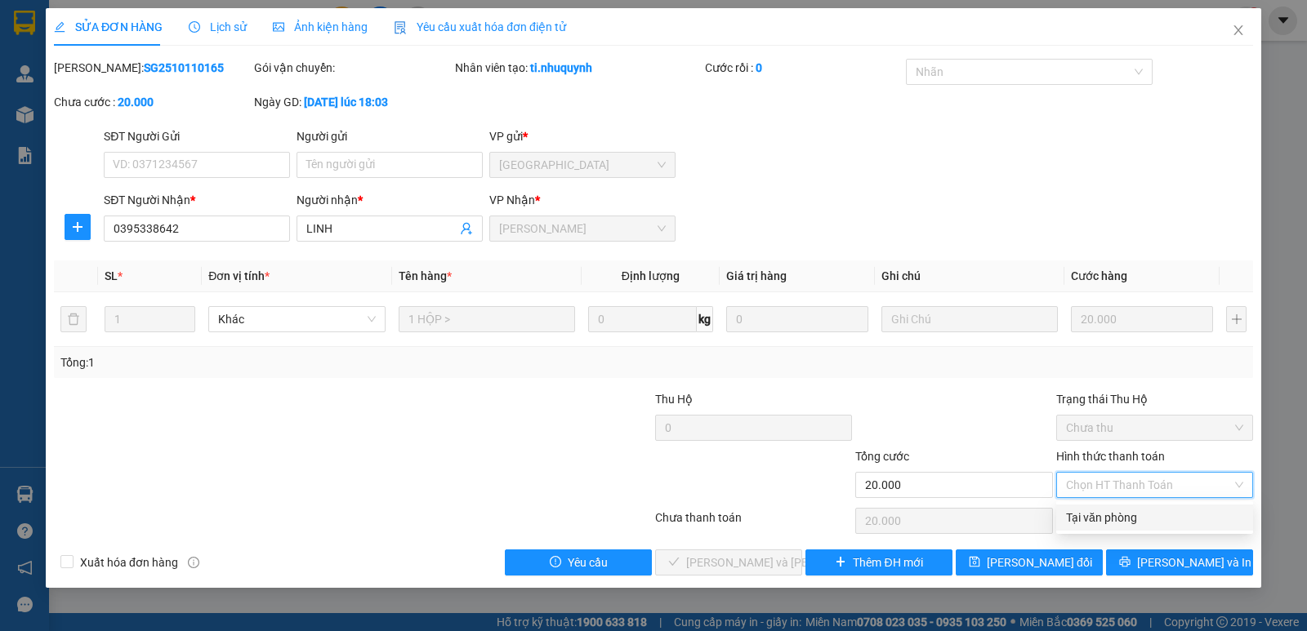
drag, startPoint x: 1130, startPoint y: 524, endPoint x: 1003, endPoint y: 533, distance: 127.7
click at [1126, 524] on div "Tại văn phòng" at bounding box center [1154, 518] width 177 height 18
type input "0"
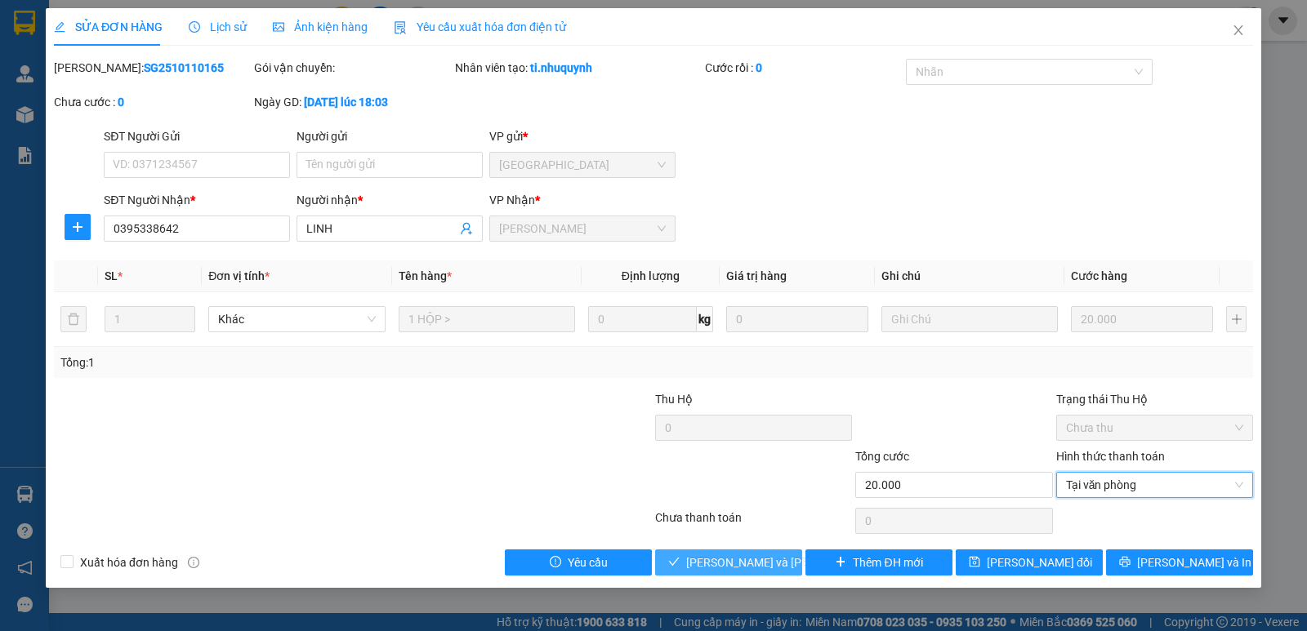
click at [747, 568] on span "Lưu và Giao hàng" at bounding box center [796, 563] width 221 height 18
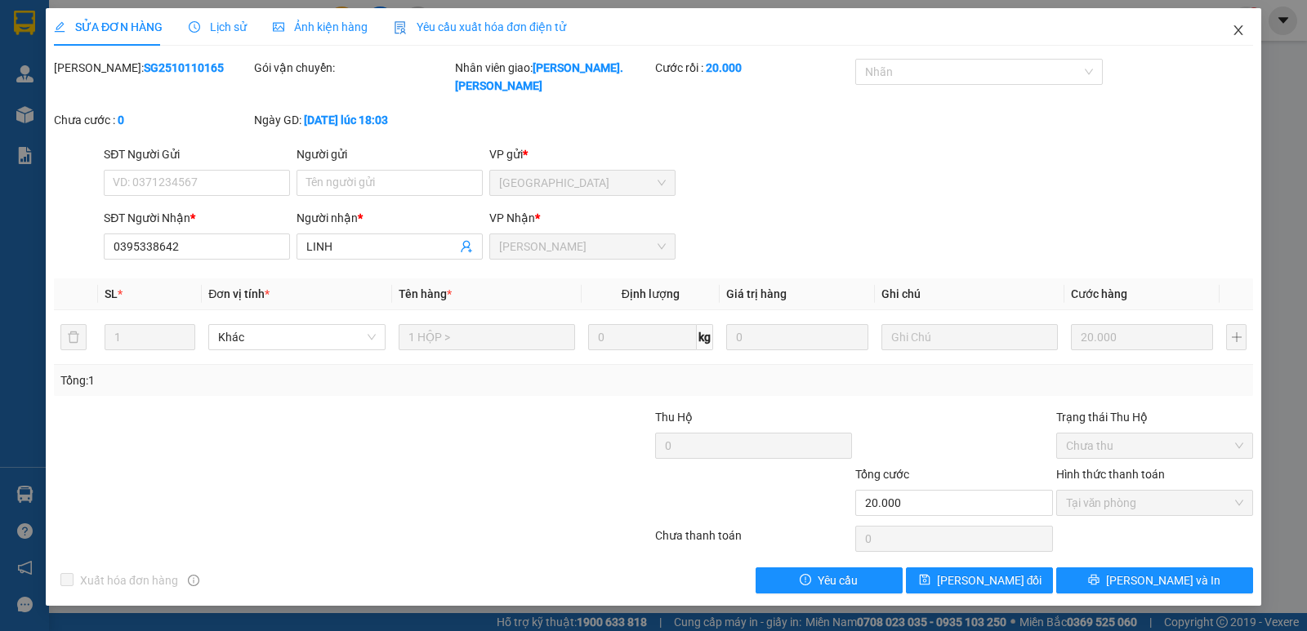
click at [1229, 29] on span "Close" at bounding box center [1238, 31] width 46 height 46
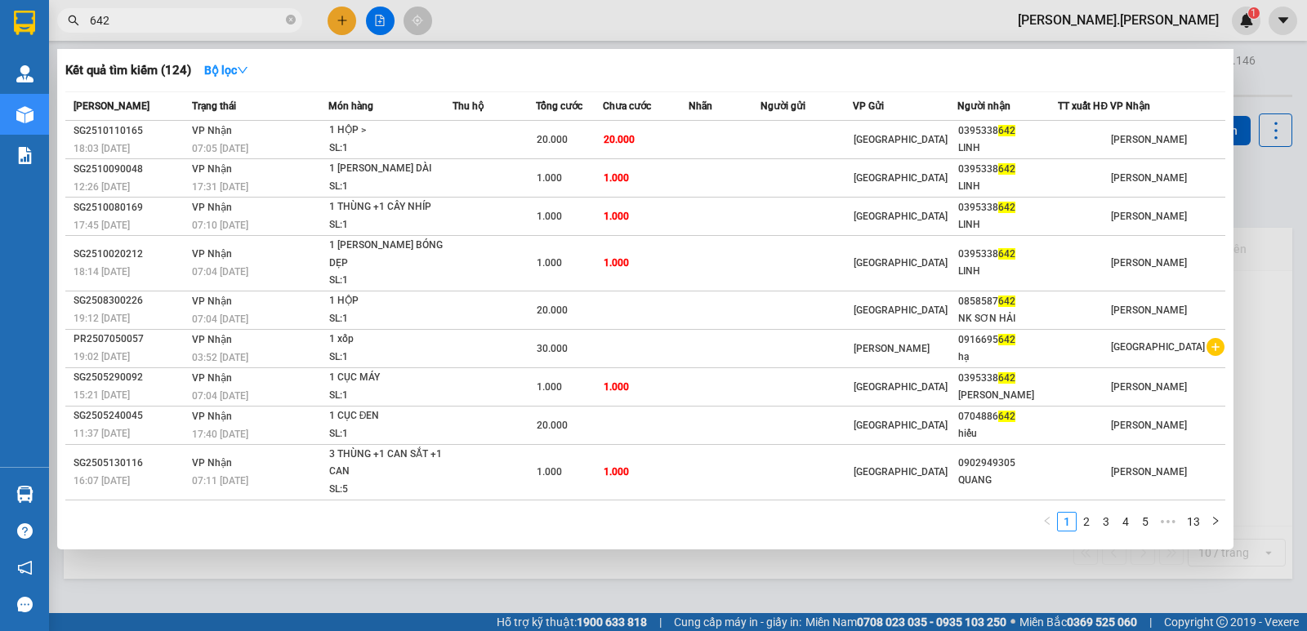
drag, startPoint x: 133, startPoint y: 20, endPoint x: 65, endPoint y: 20, distance: 67.8
click at [65, 20] on span "642" at bounding box center [179, 20] width 245 height 25
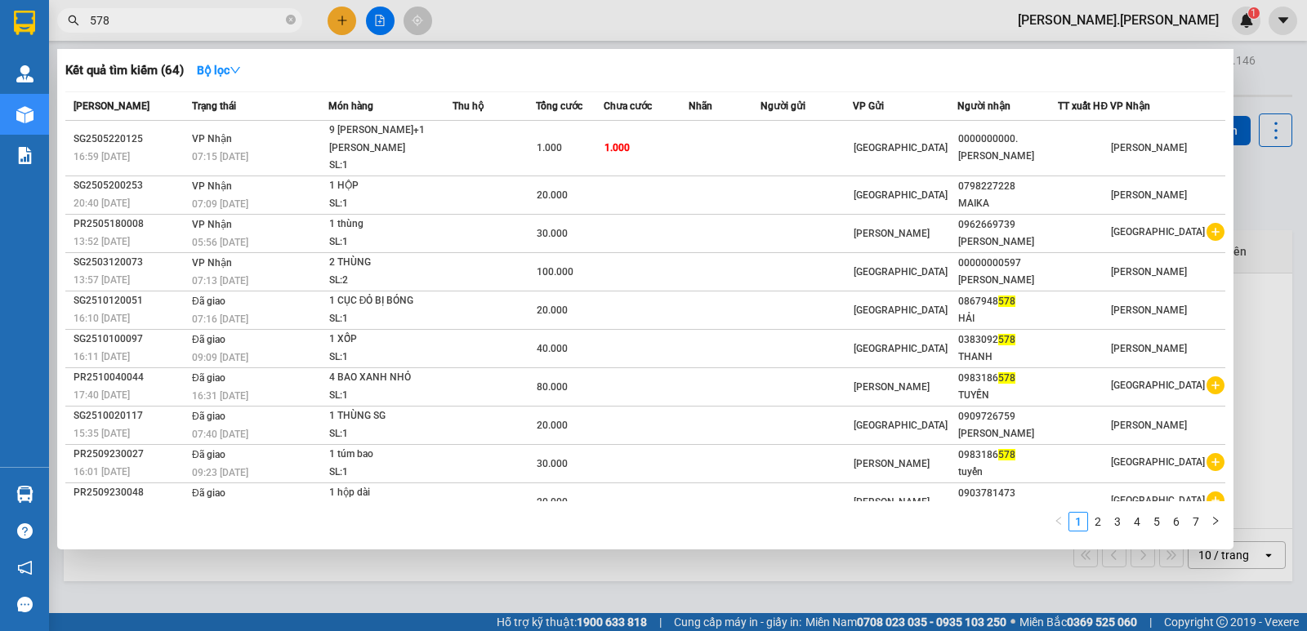
drag, startPoint x: 114, startPoint y: 27, endPoint x: 86, endPoint y: 16, distance: 30.8
click at [82, 16] on span "578" at bounding box center [179, 20] width 245 height 25
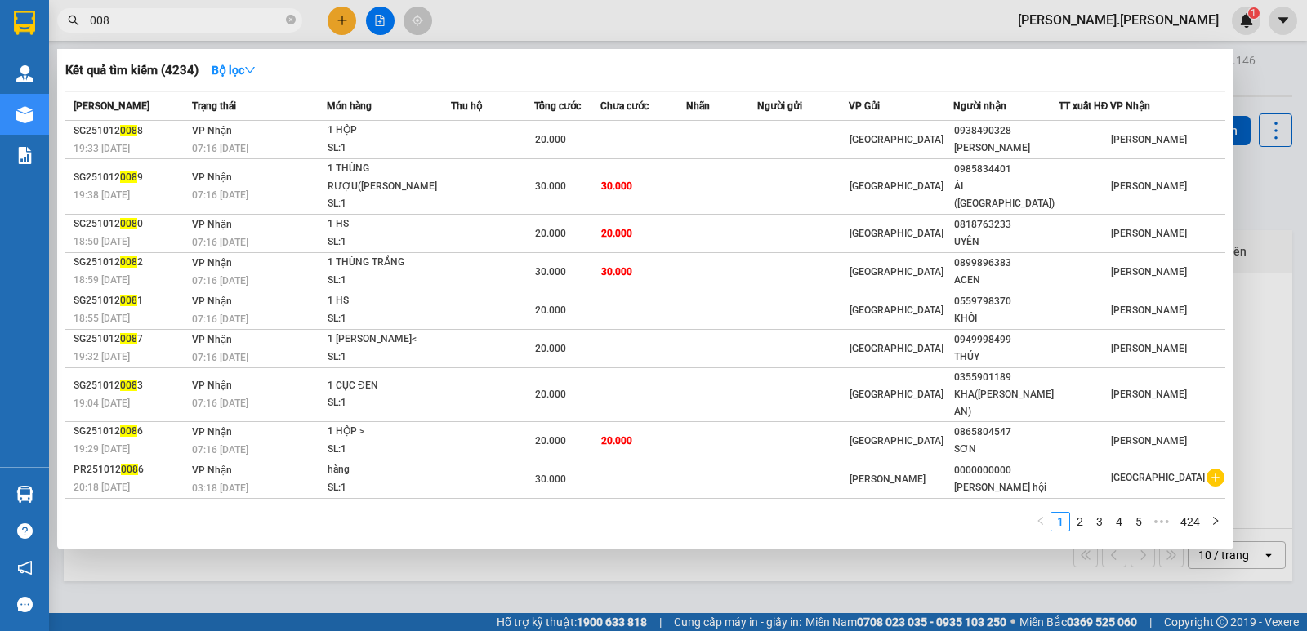
drag, startPoint x: 140, startPoint y: 19, endPoint x: 82, endPoint y: 11, distance: 59.3
click at [82, 11] on span "008" at bounding box center [179, 20] width 245 height 25
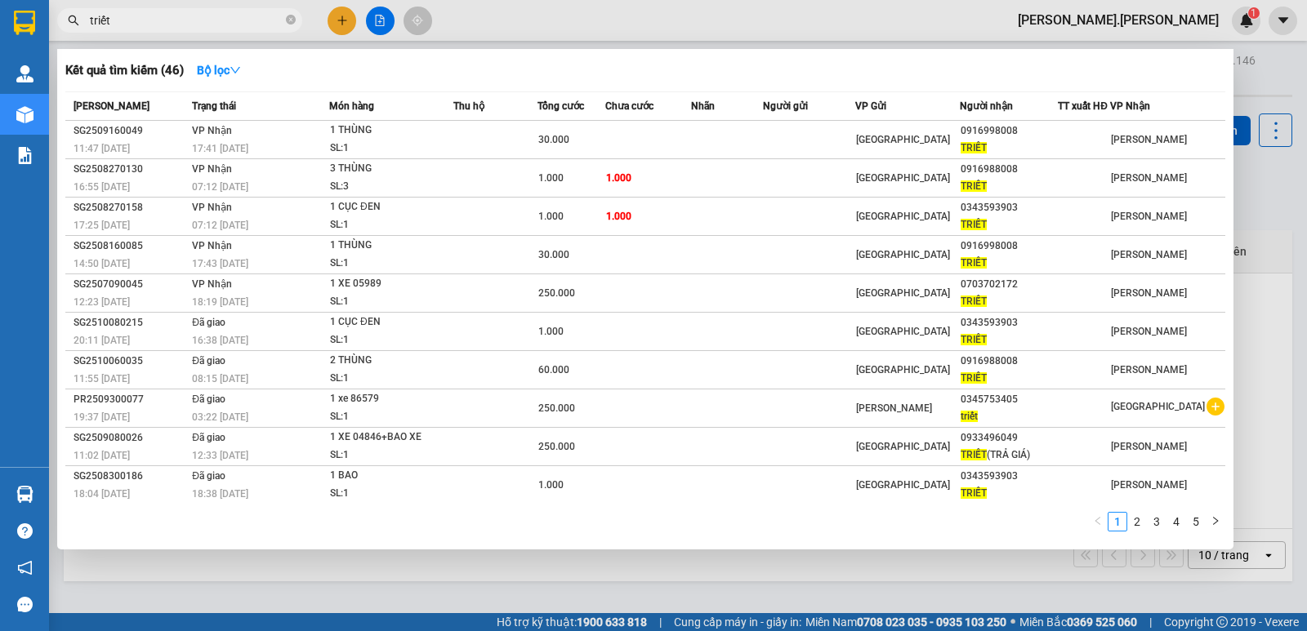
drag, startPoint x: 121, startPoint y: 28, endPoint x: 65, endPoint y: 25, distance: 55.6
click at [65, 25] on span "triết" at bounding box center [179, 20] width 245 height 25
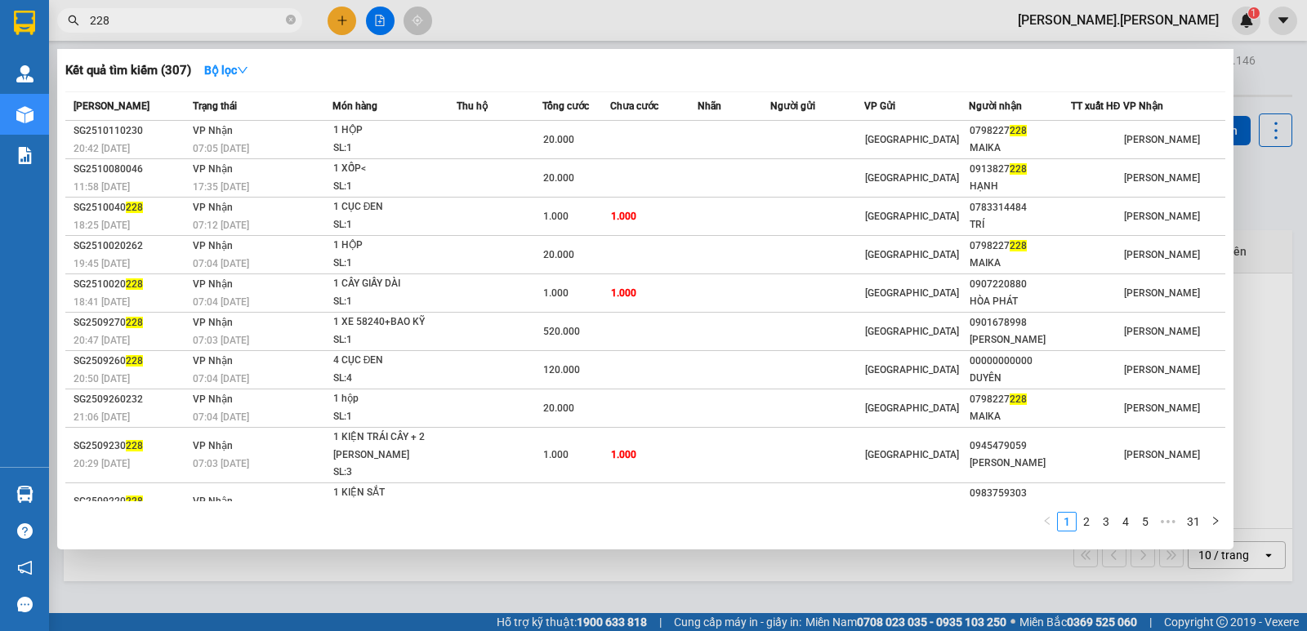
drag, startPoint x: 121, startPoint y: 26, endPoint x: 68, endPoint y: 30, distance: 53.2
click at [68, 30] on span "228" at bounding box center [179, 20] width 245 height 25
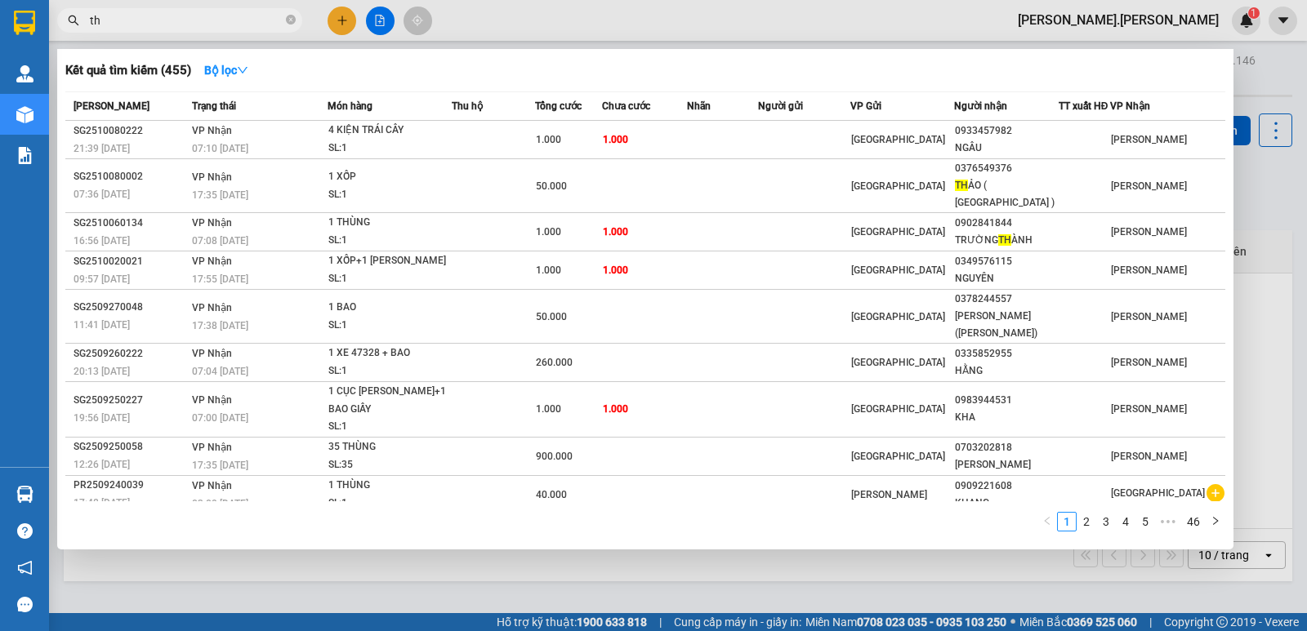
drag, startPoint x: 114, startPoint y: 20, endPoint x: 61, endPoint y: 19, distance: 52.3
click at [61, 19] on span "th" at bounding box center [179, 20] width 245 height 25
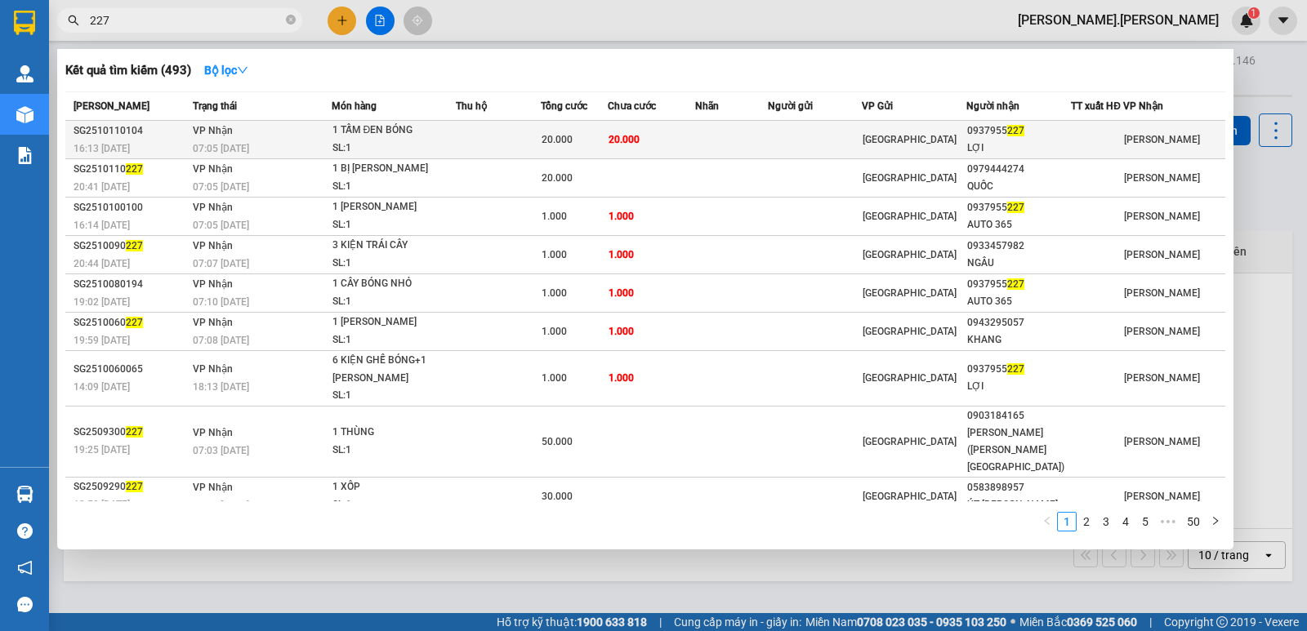
type input "227"
click at [662, 138] on td "20.000" at bounding box center [651, 140] width 87 height 38
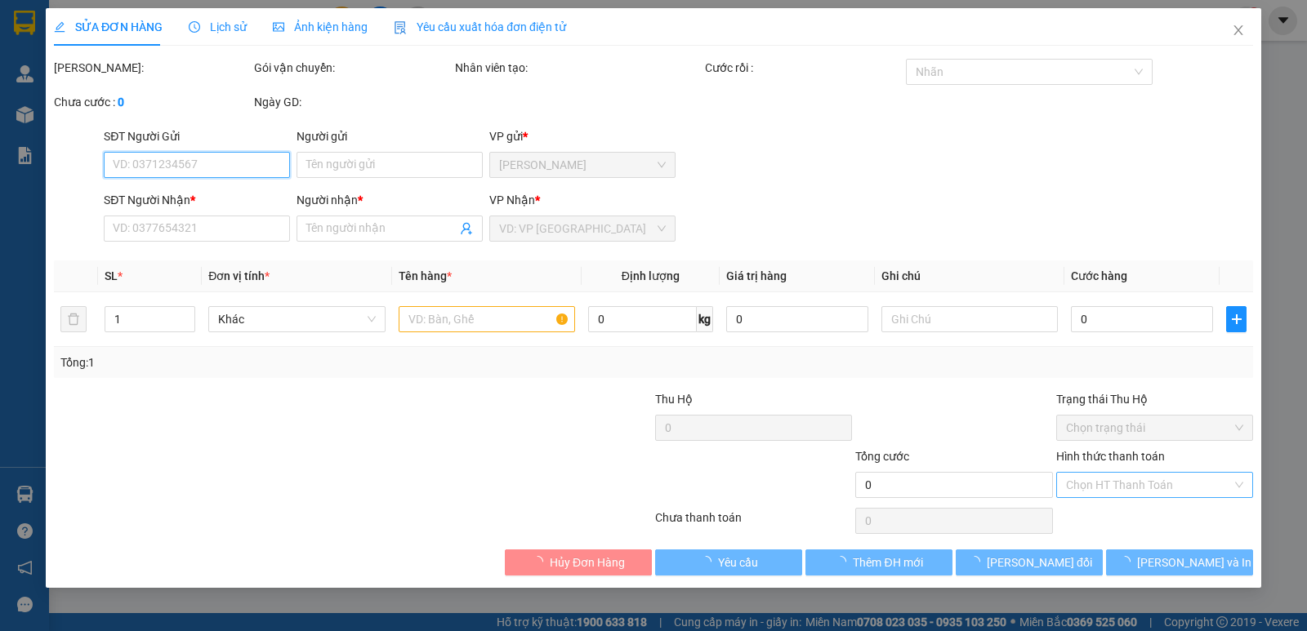
type input "0937955227"
type input "LỢI"
type input "20.000"
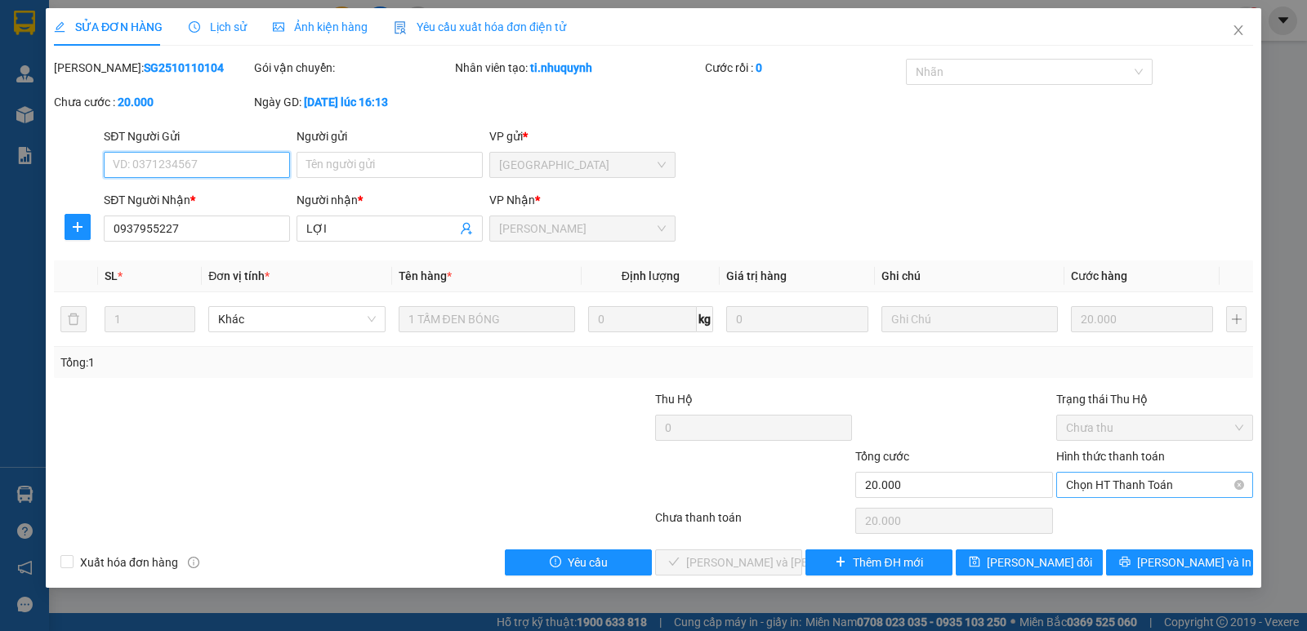
click at [1137, 484] on span "Chọn HT Thanh Toán" at bounding box center [1154, 485] width 177 height 25
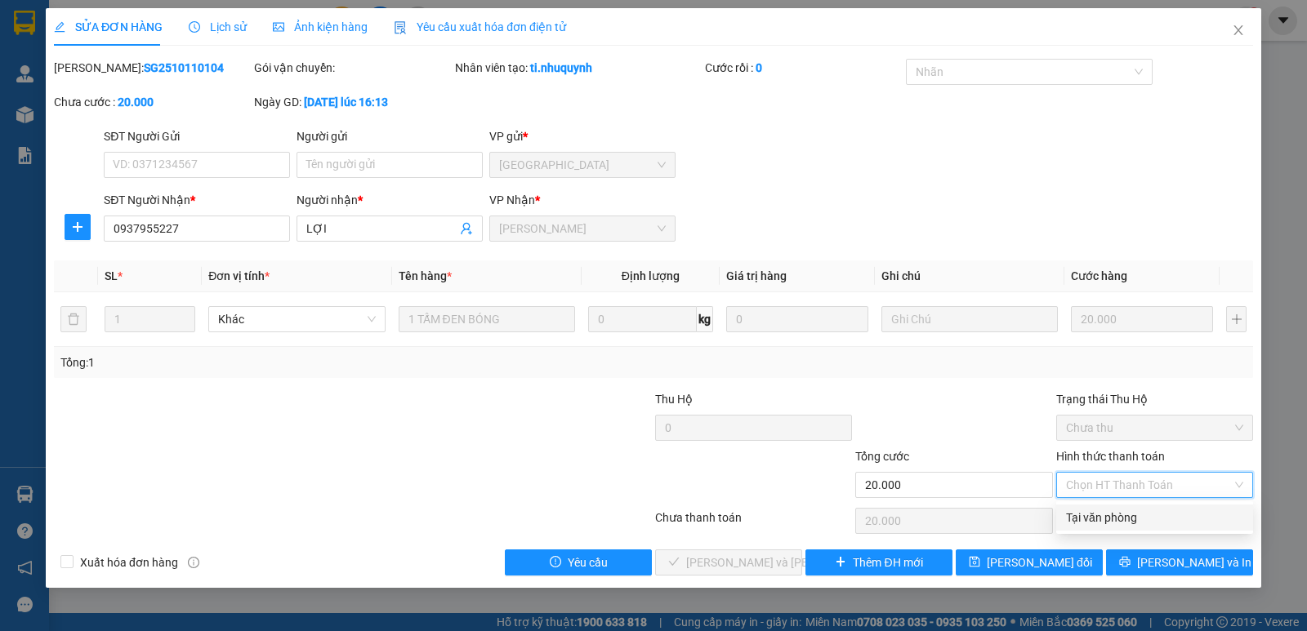
click at [1125, 519] on div "Tại văn phòng" at bounding box center [1154, 518] width 177 height 18
type input "0"
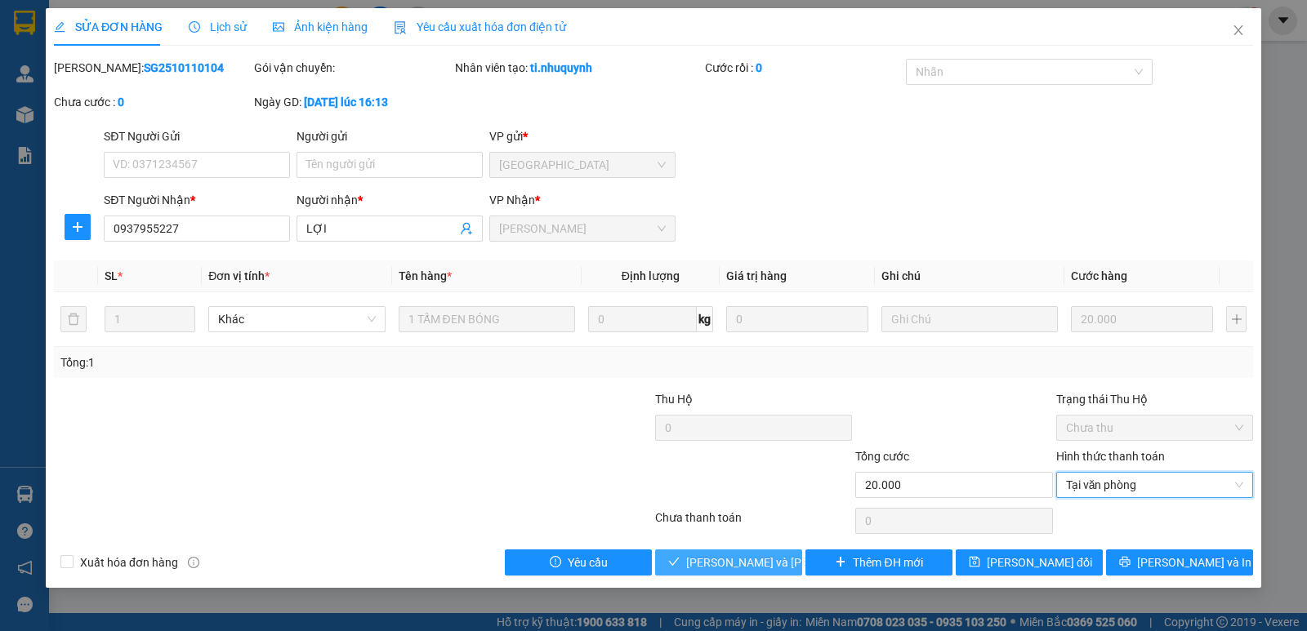
click at [758, 560] on span "Lưu và Giao hàng" at bounding box center [796, 563] width 221 height 18
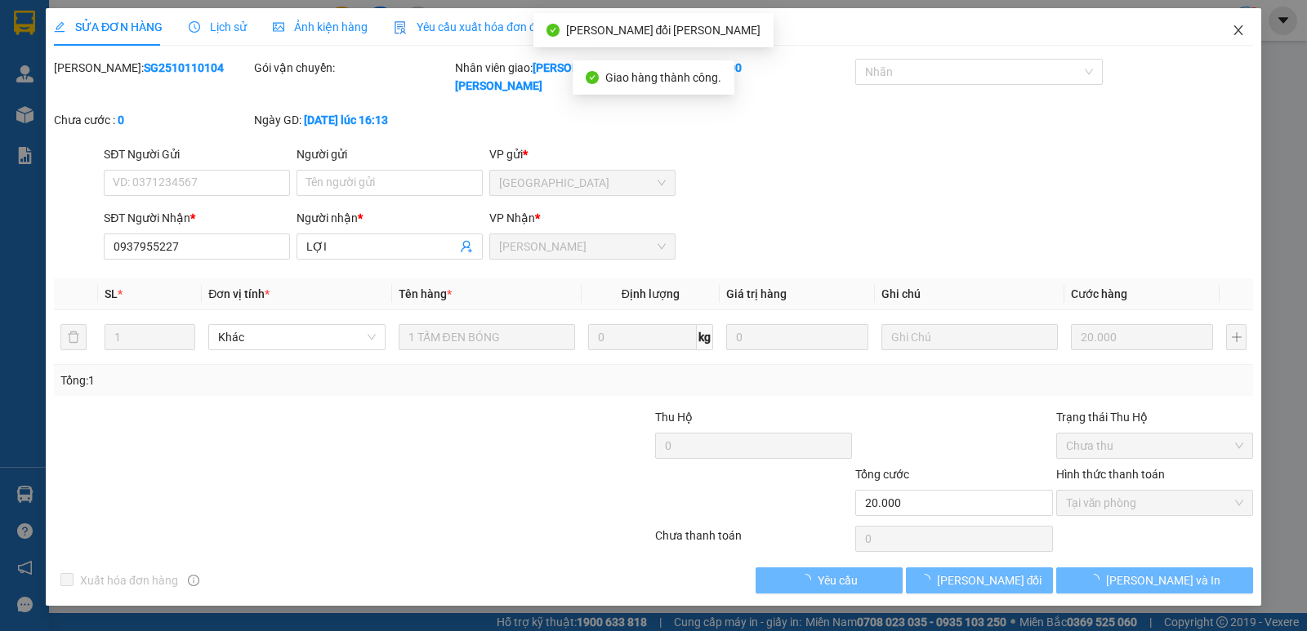
click at [1246, 34] on span "Close" at bounding box center [1238, 31] width 46 height 46
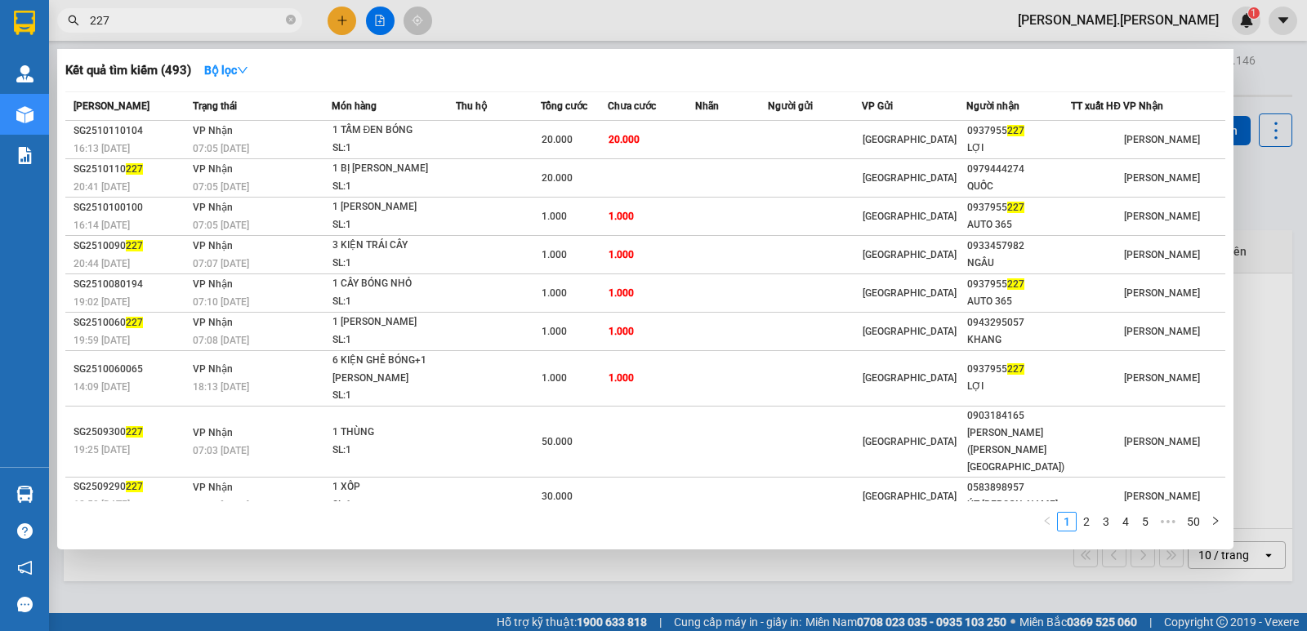
drag, startPoint x: 127, startPoint y: 20, endPoint x: 66, endPoint y: 12, distance: 61.0
click at [66, 12] on span "227" at bounding box center [179, 20] width 245 height 25
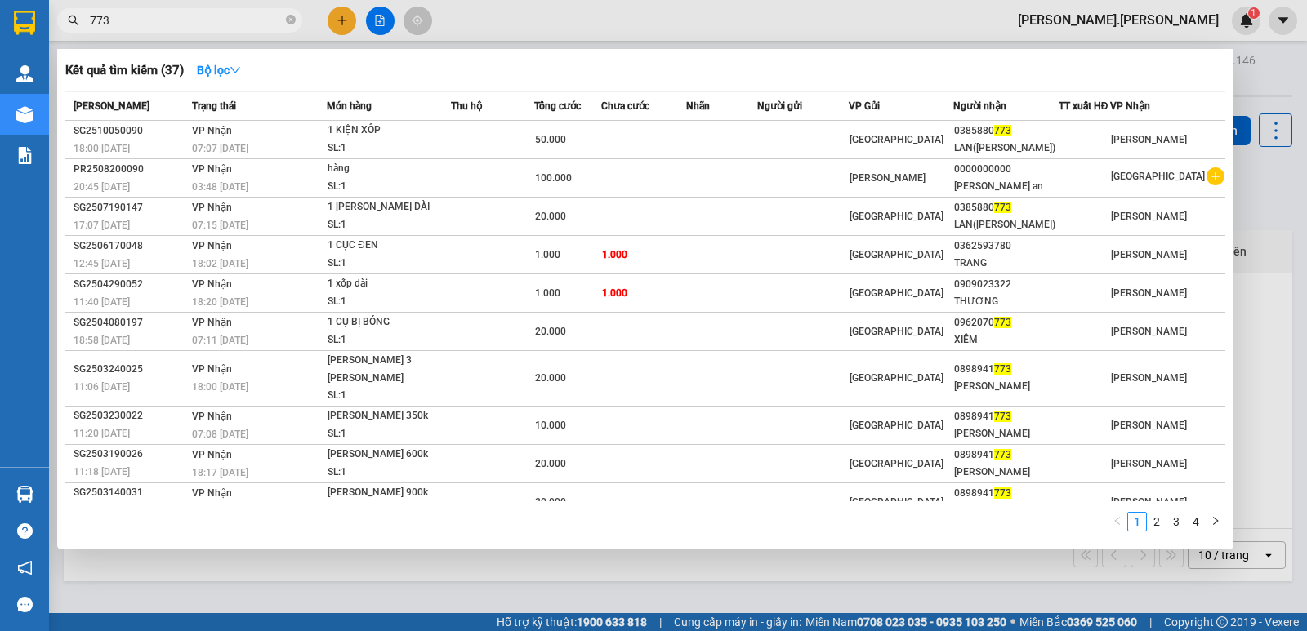
click at [65, 16] on span "773" at bounding box center [179, 20] width 245 height 25
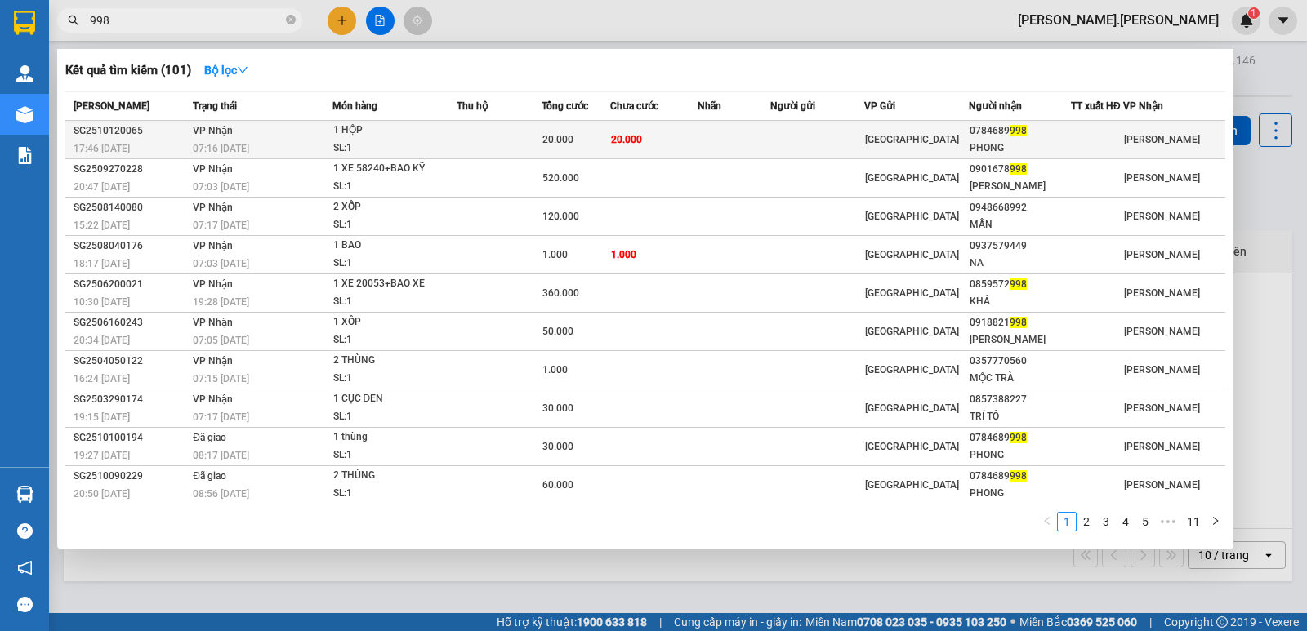
type input "998"
click at [395, 150] on div "SL: 1" at bounding box center [394, 149] width 123 height 18
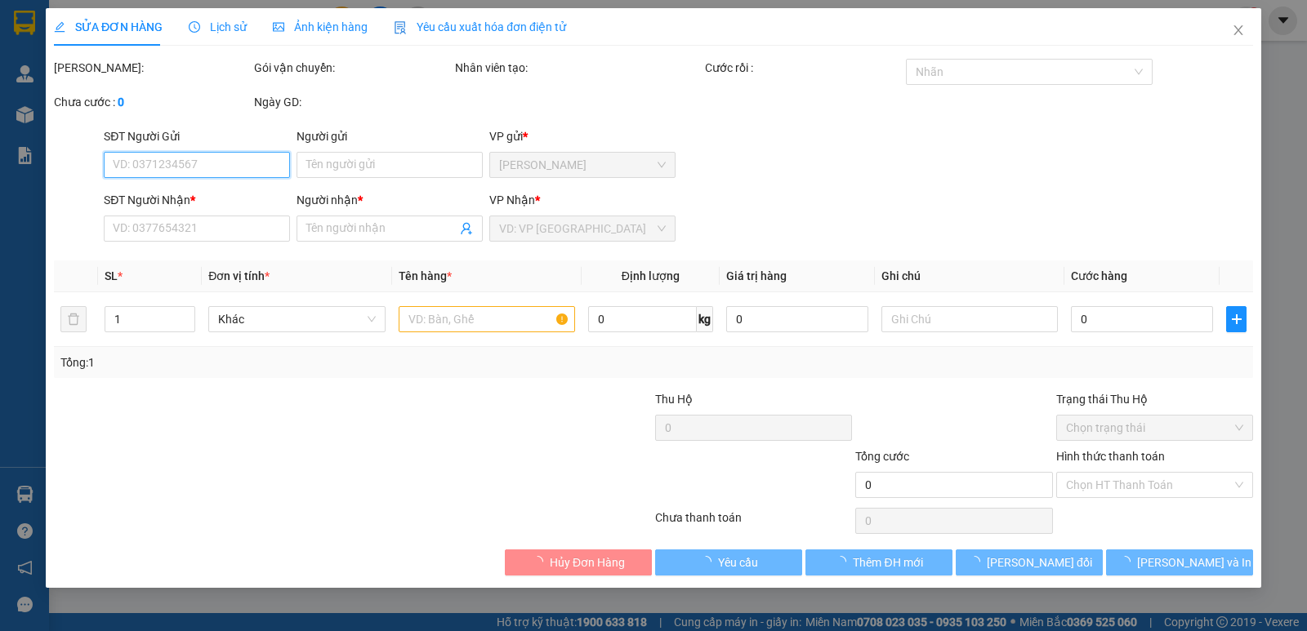
type input "0784689998"
type input "PHONG"
type input "20.000"
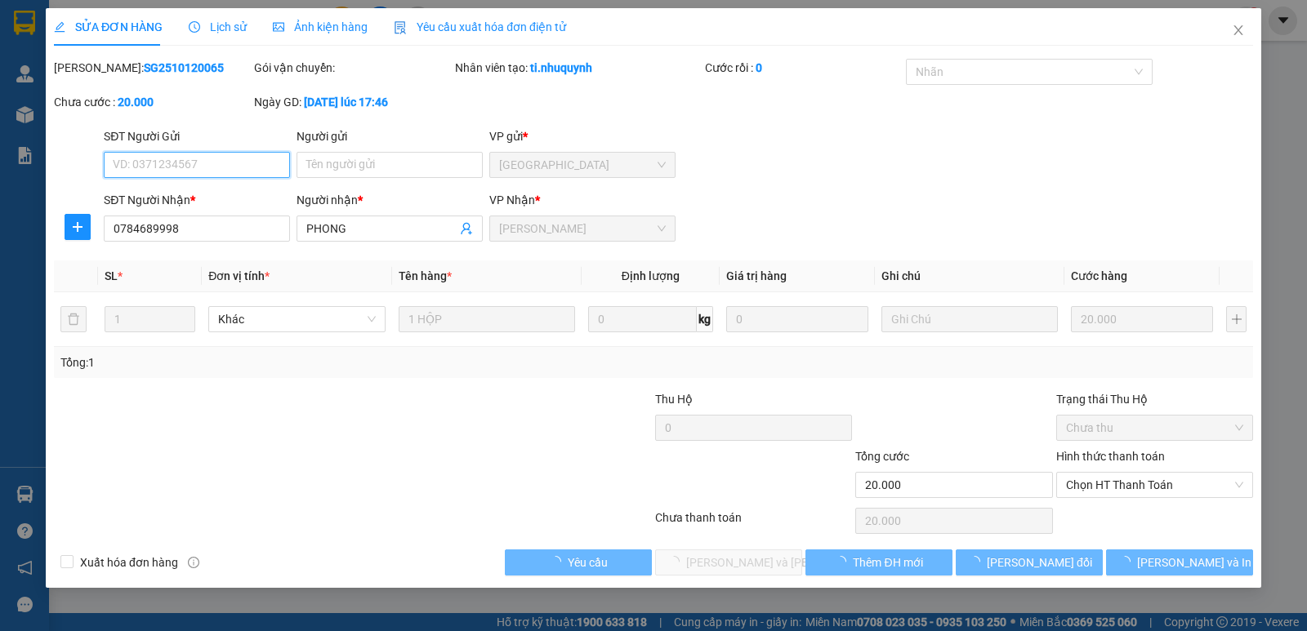
click at [1126, 490] on span "Chọn HT Thanh Toán" at bounding box center [1154, 485] width 177 height 25
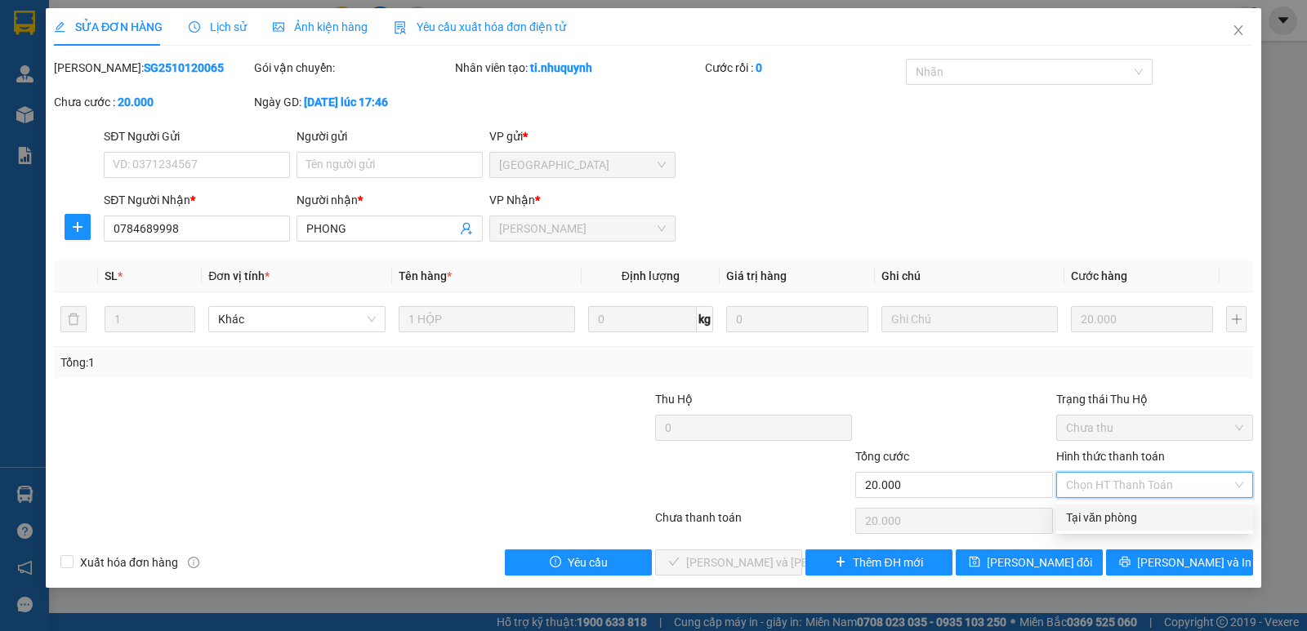
click at [1127, 515] on div "Tại văn phòng" at bounding box center [1154, 518] width 177 height 18
type input "0"
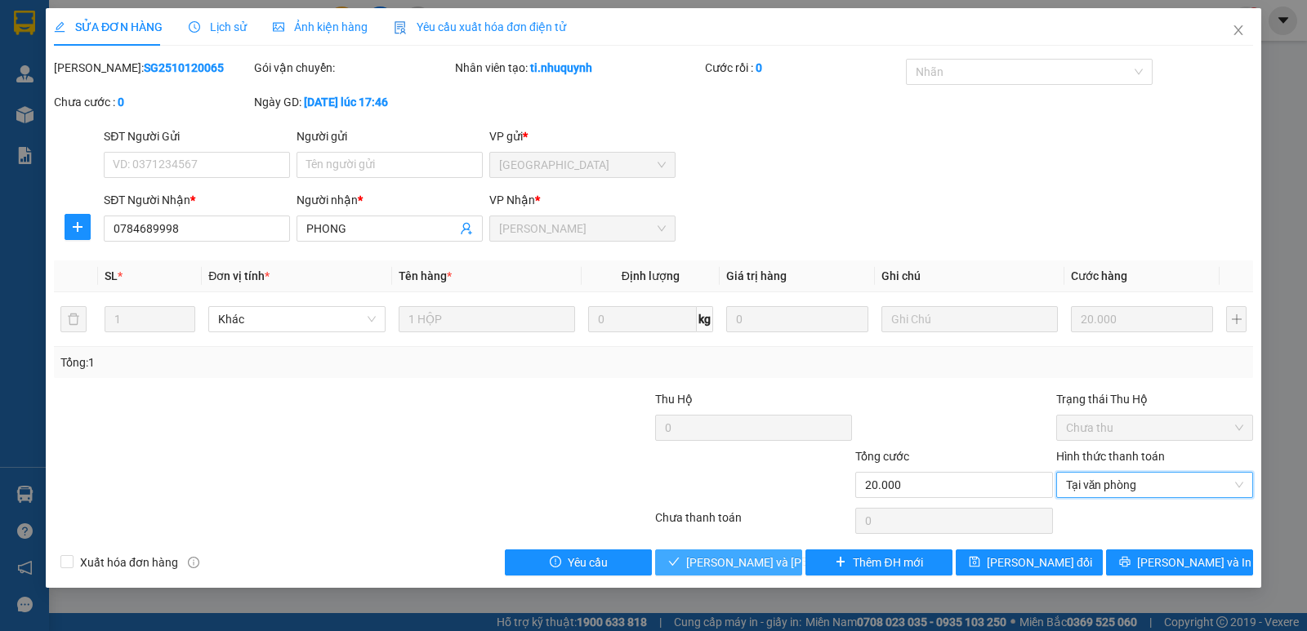
click at [777, 554] on span "Lưu và Giao hàng" at bounding box center [796, 563] width 221 height 18
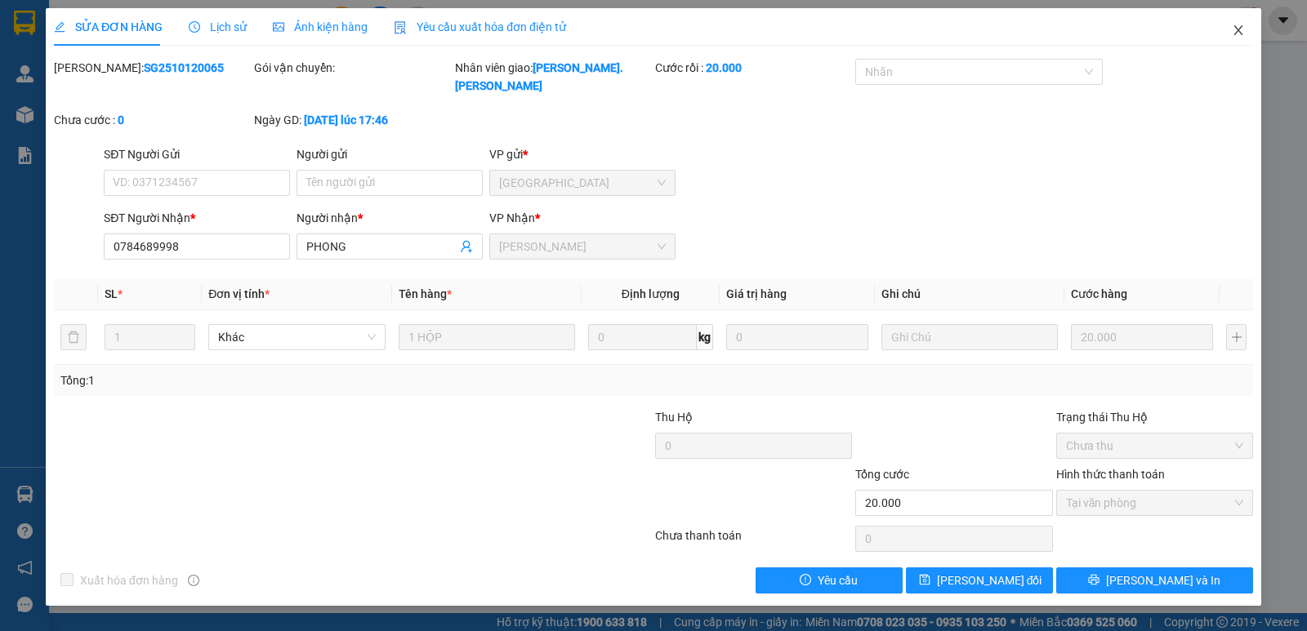
click at [1236, 32] on icon "close" at bounding box center [1238, 30] width 13 height 13
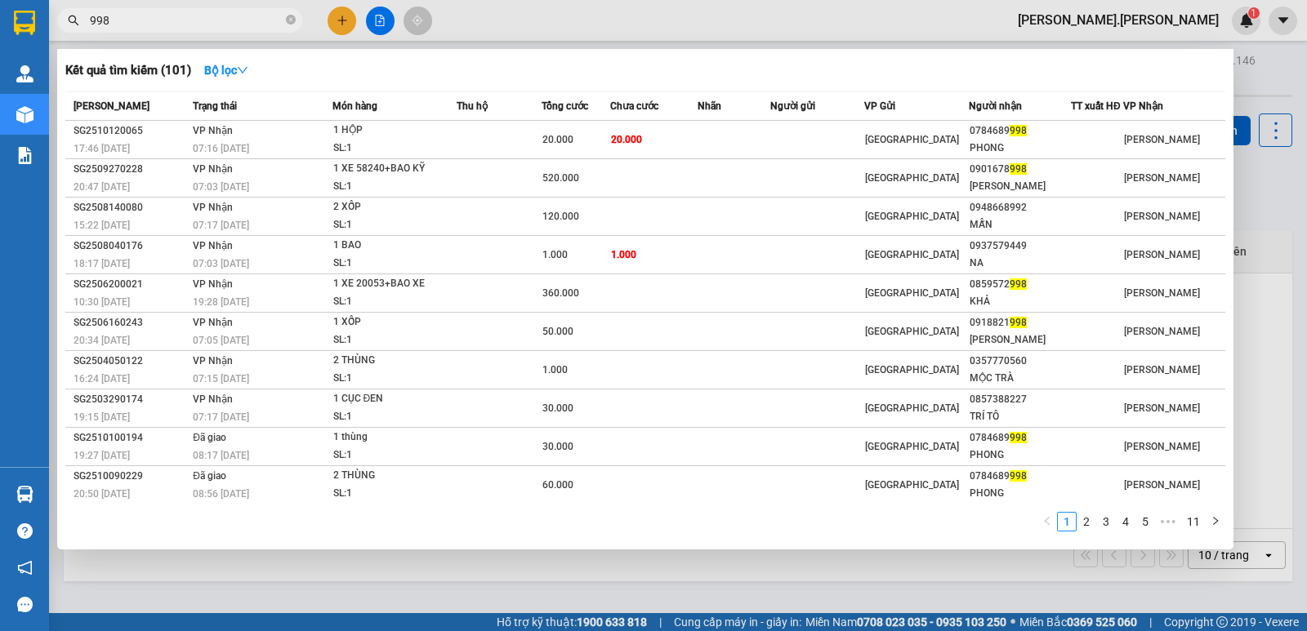
drag, startPoint x: 123, startPoint y: 15, endPoint x: 74, endPoint y: 20, distance: 49.3
click at [78, 20] on div "998" at bounding box center [159, 20] width 319 height 25
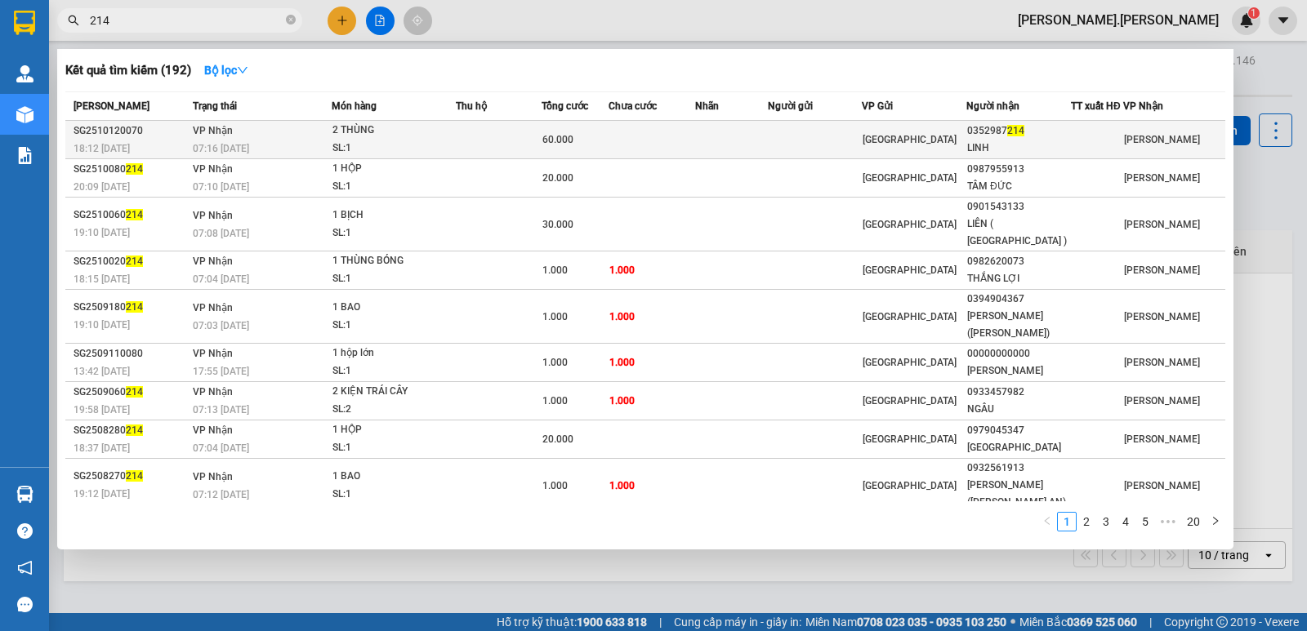
type input "214"
click at [326, 136] on td "VP Nhận 07:16 - 13/10" at bounding box center [260, 140] width 143 height 38
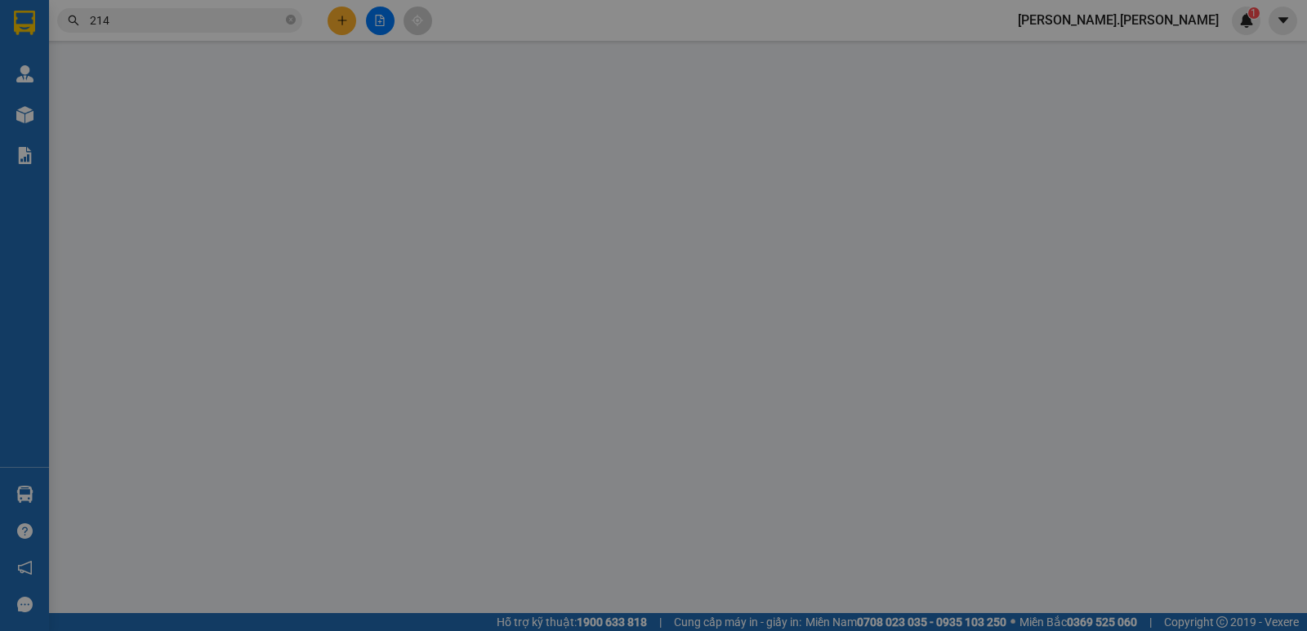
type input "0352987214"
type input "LINH"
type input "60.000"
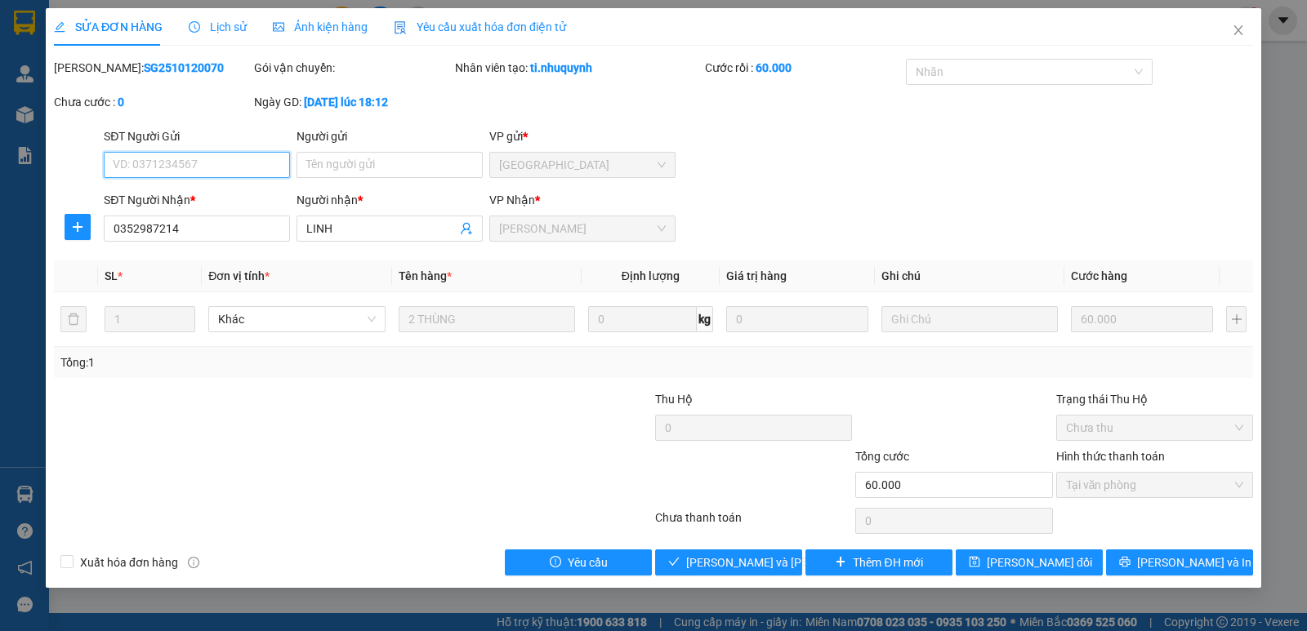
click at [1117, 497] on span "Tại văn phòng" at bounding box center [1154, 485] width 177 height 25
click at [747, 561] on span "Lưu và Giao hàng" at bounding box center [796, 563] width 221 height 18
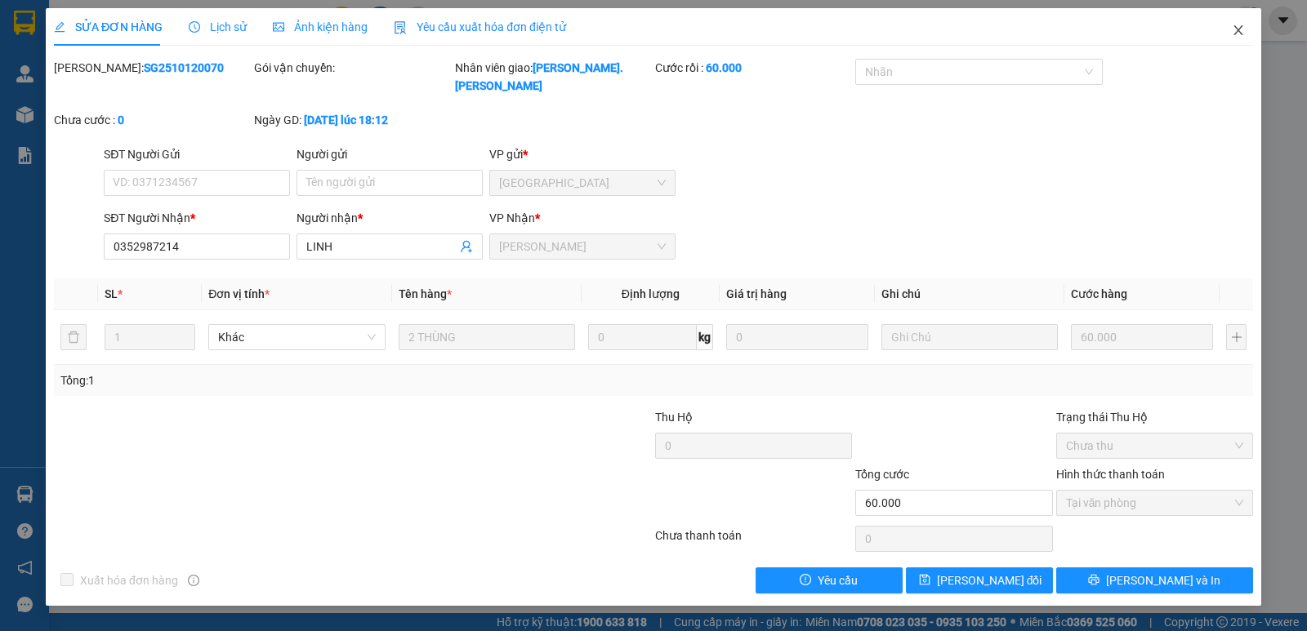
click at [1229, 31] on span "Close" at bounding box center [1238, 31] width 46 height 46
